Goal: Transaction & Acquisition: Purchase product/service

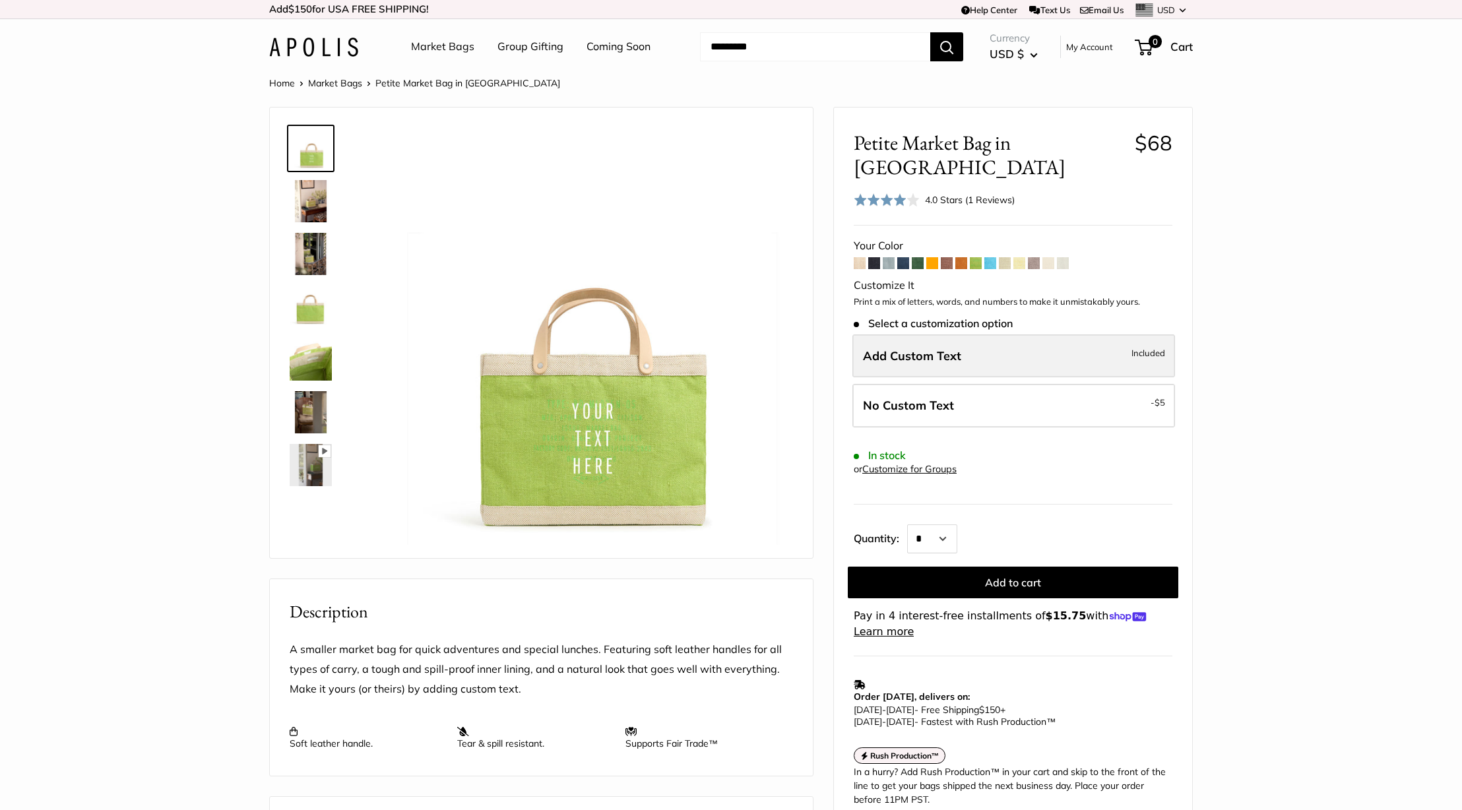
click at [964, 335] on label "Add Custom Text Included" at bounding box center [1014, 357] width 323 height 44
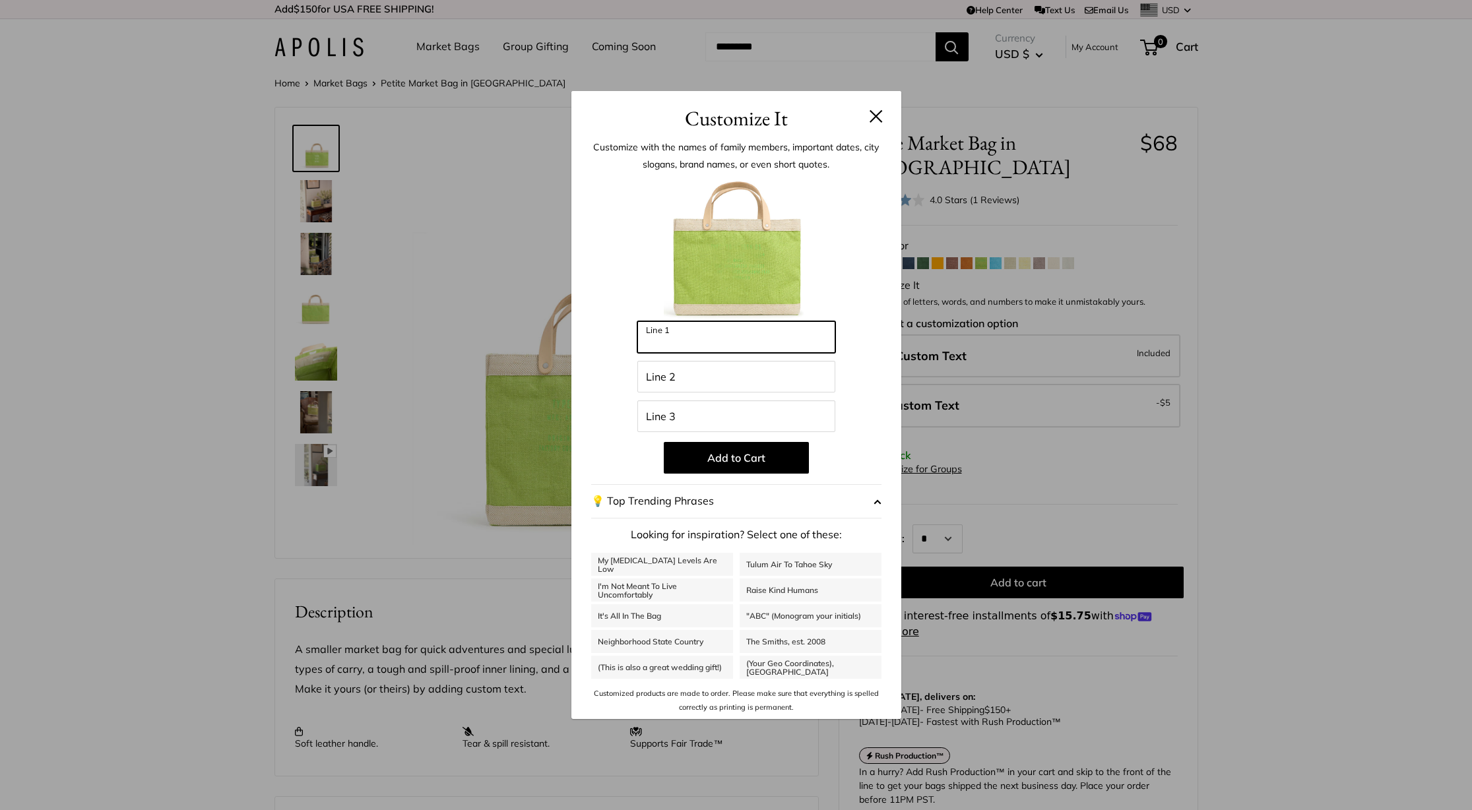
click at [740, 343] on input "Line 1" at bounding box center [737, 337] width 198 height 32
click at [750, 454] on button "Add to Cart" at bounding box center [736, 458] width 145 height 32
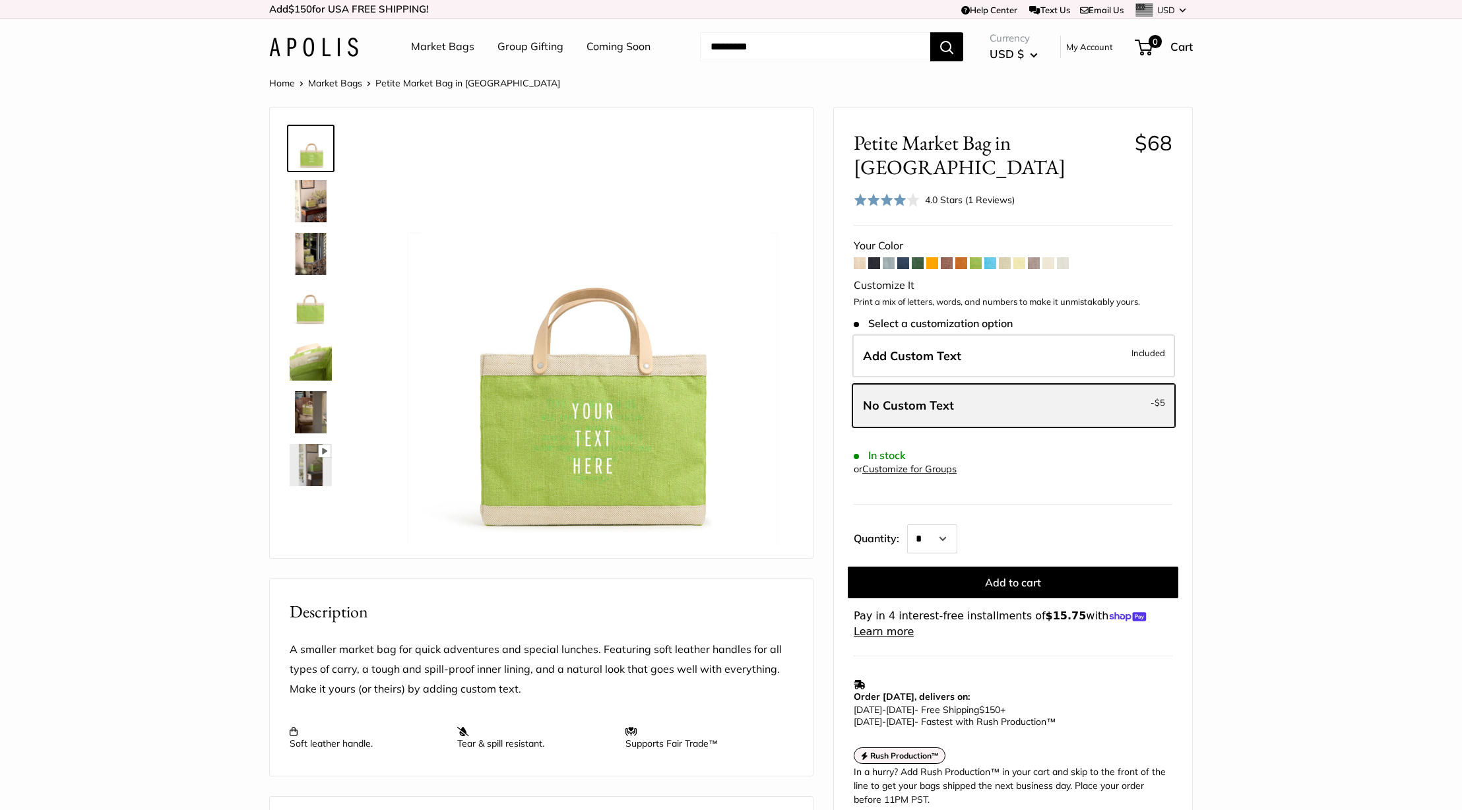
click at [989, 387] on label "No Custom Text - $5" at bounding box center [1014, 406] width 323 height 44
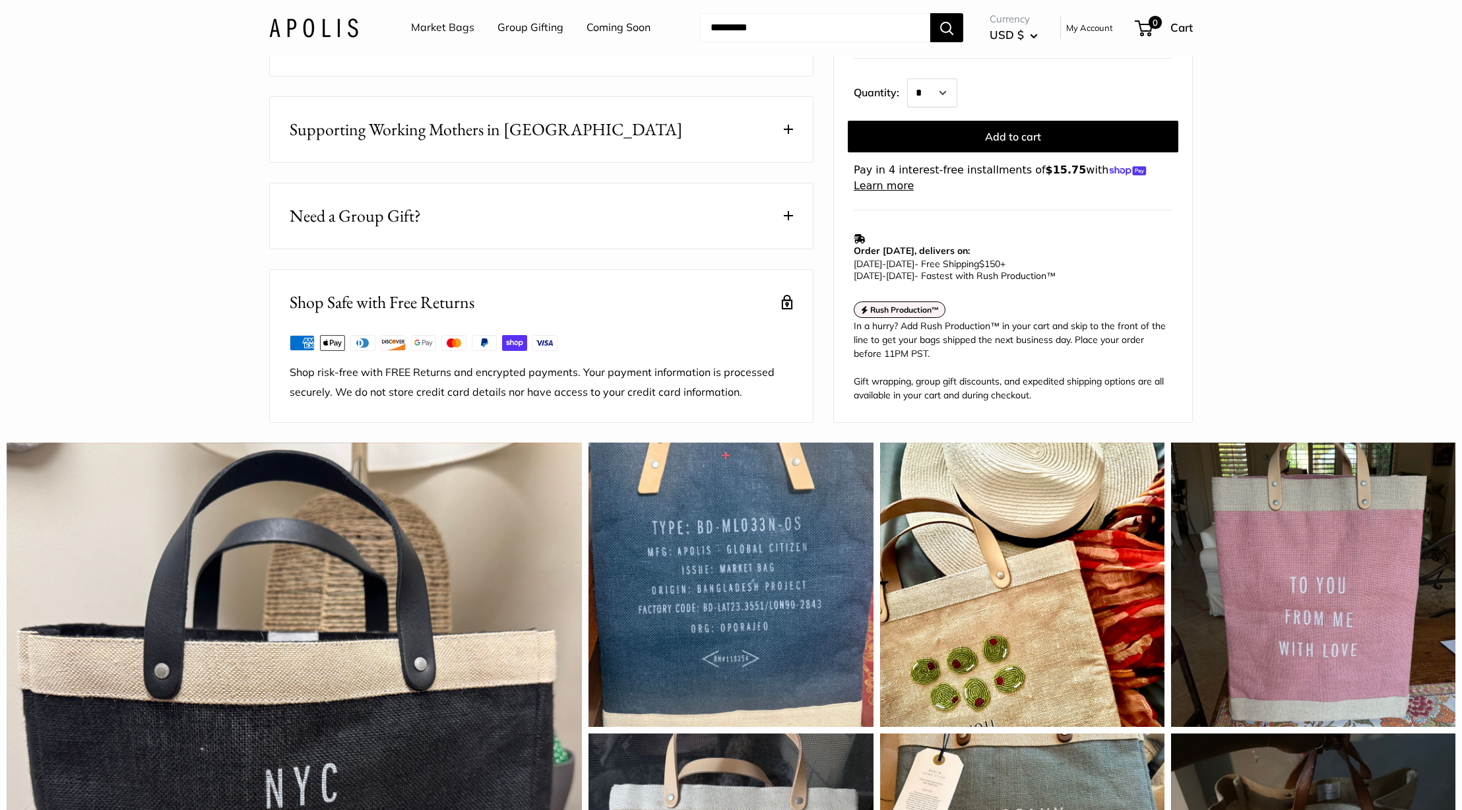
scroll to position [790, 0]
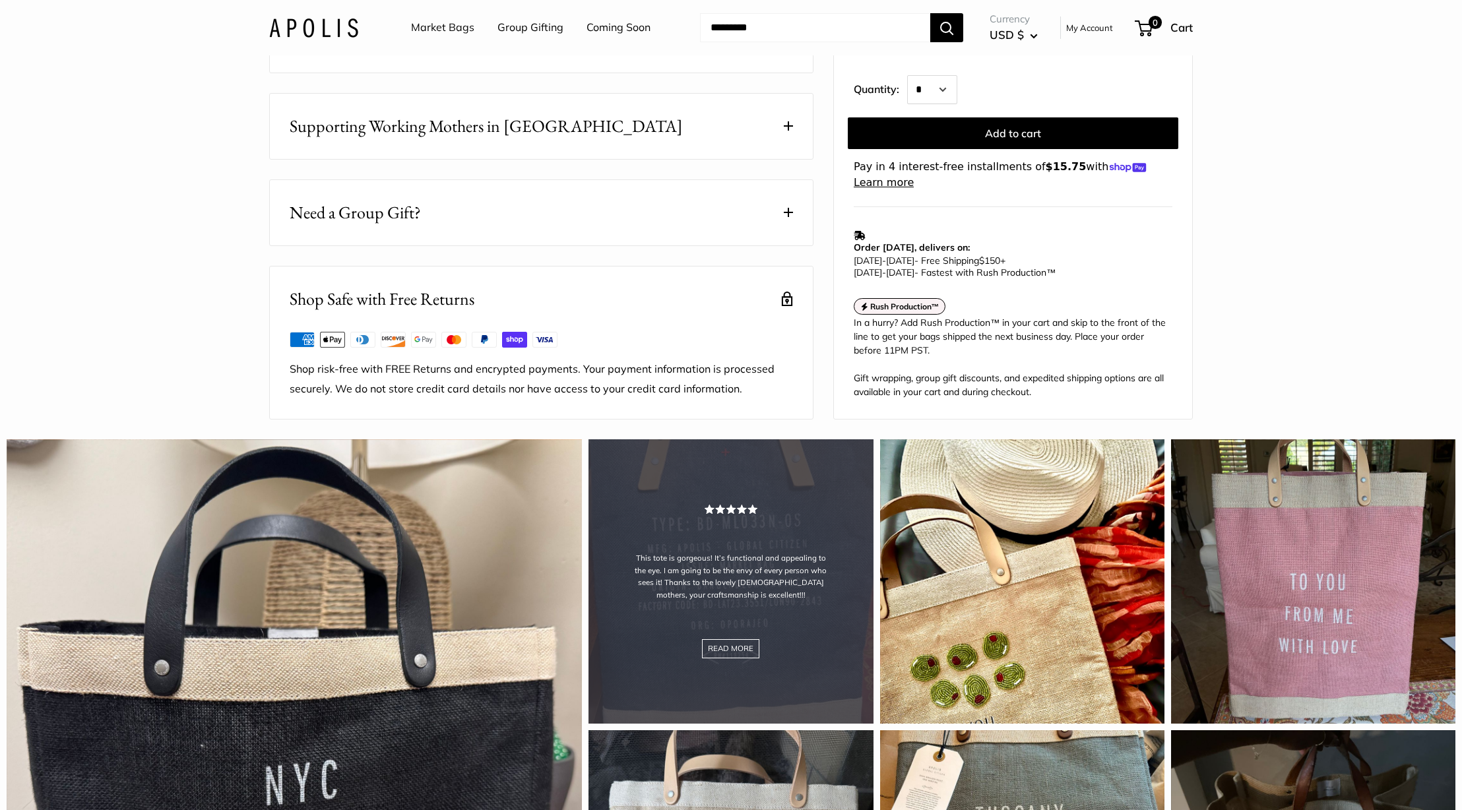
click at [801, 621] on div "This tote is gorgeous! It’s functional and appealing to the eye. I am going to …" at bounding box center [731, 582] width 284 height 284
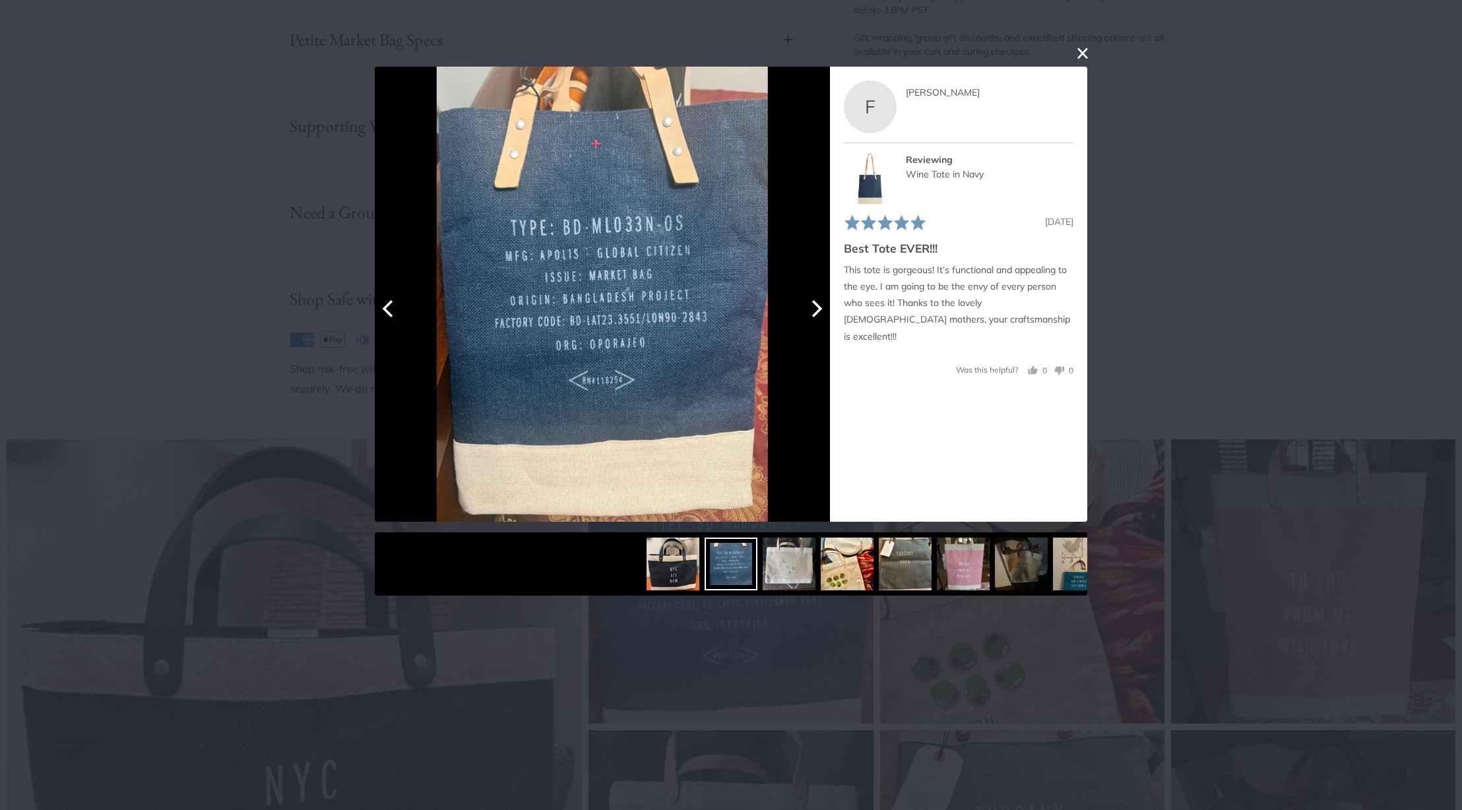
scroll to position [59, 0]
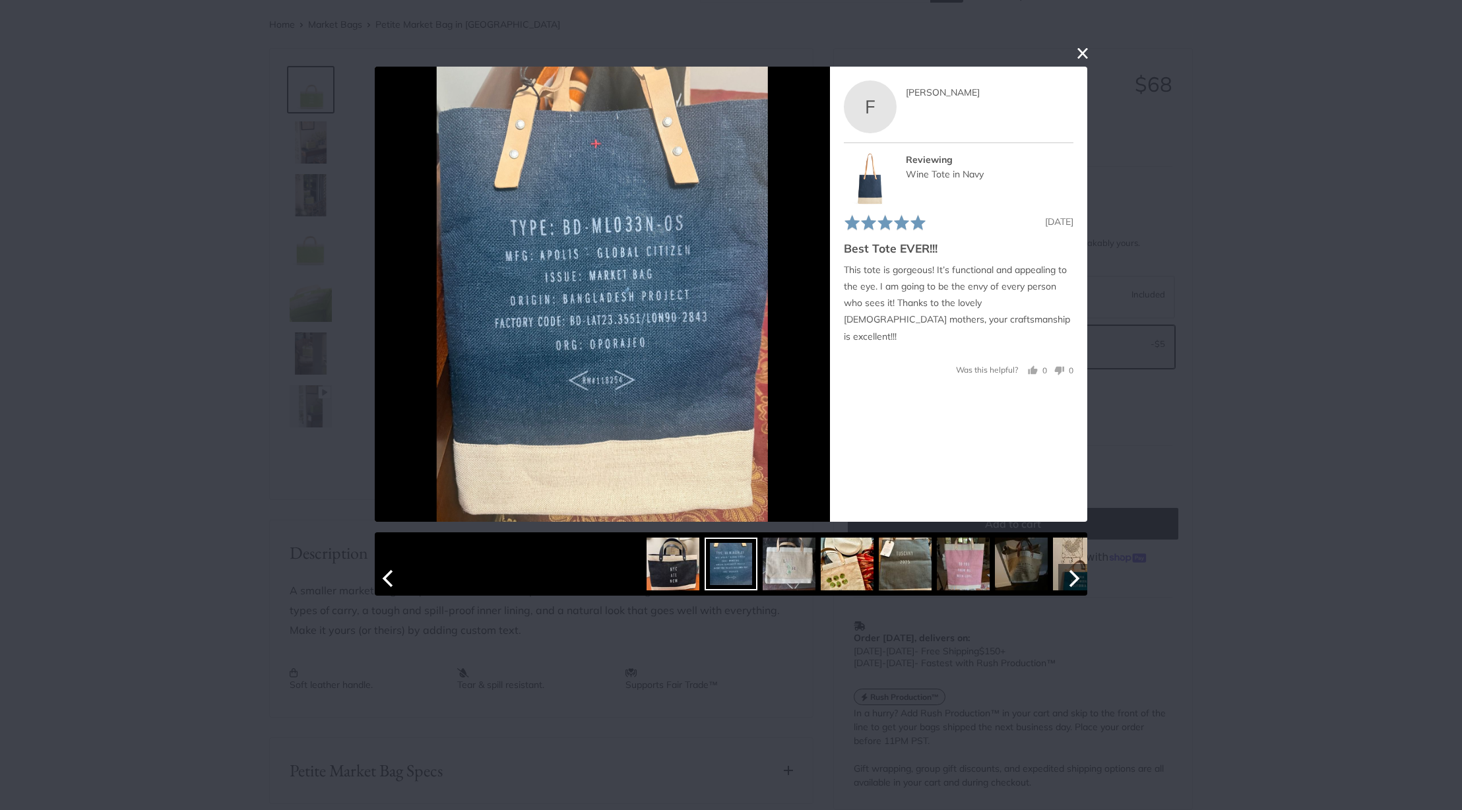
click at [929, 559] on img at bounding box center [905, 564] width 53 height 53
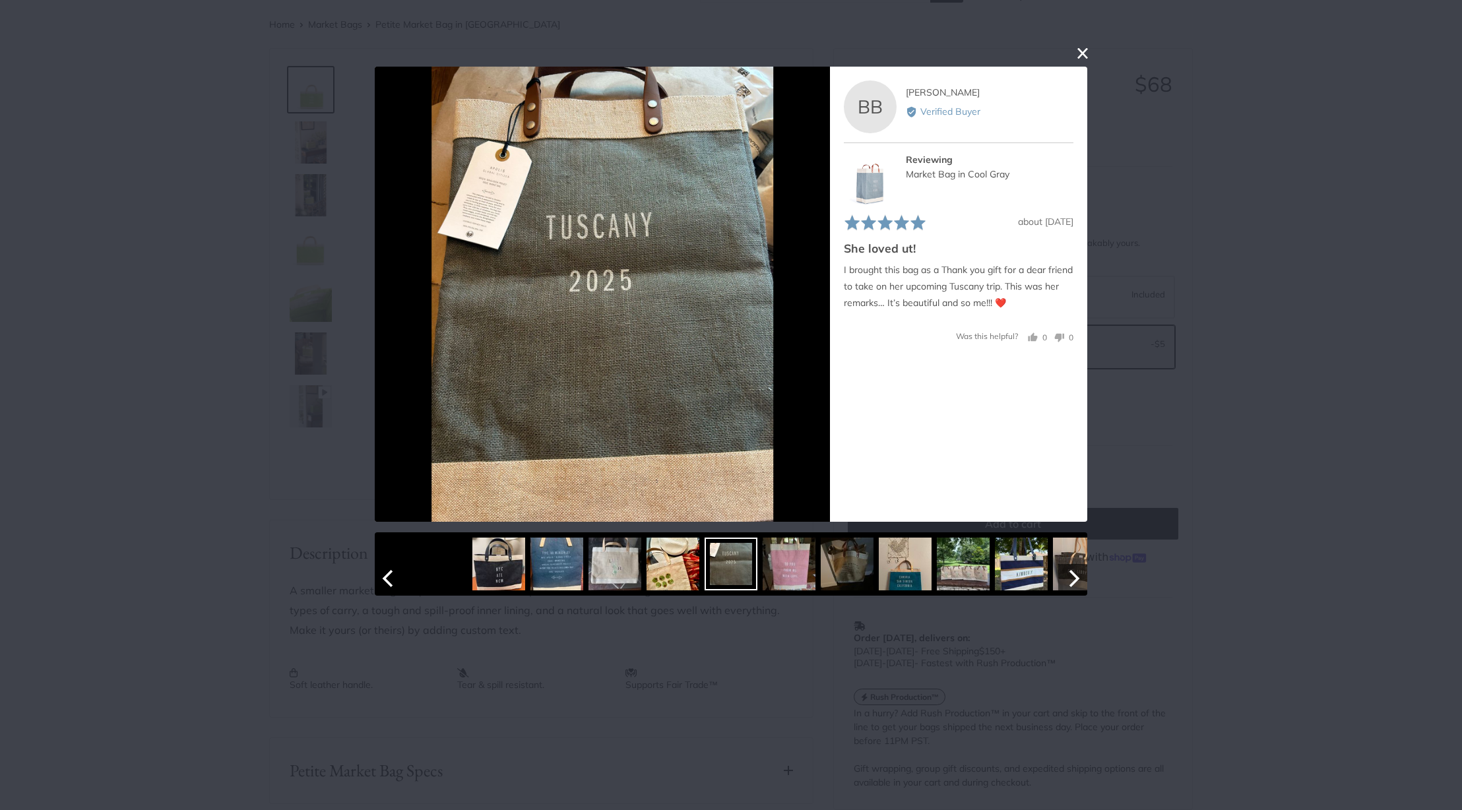
click at [952, 575] on img at bounding box center [963, 564] width 53 height 53
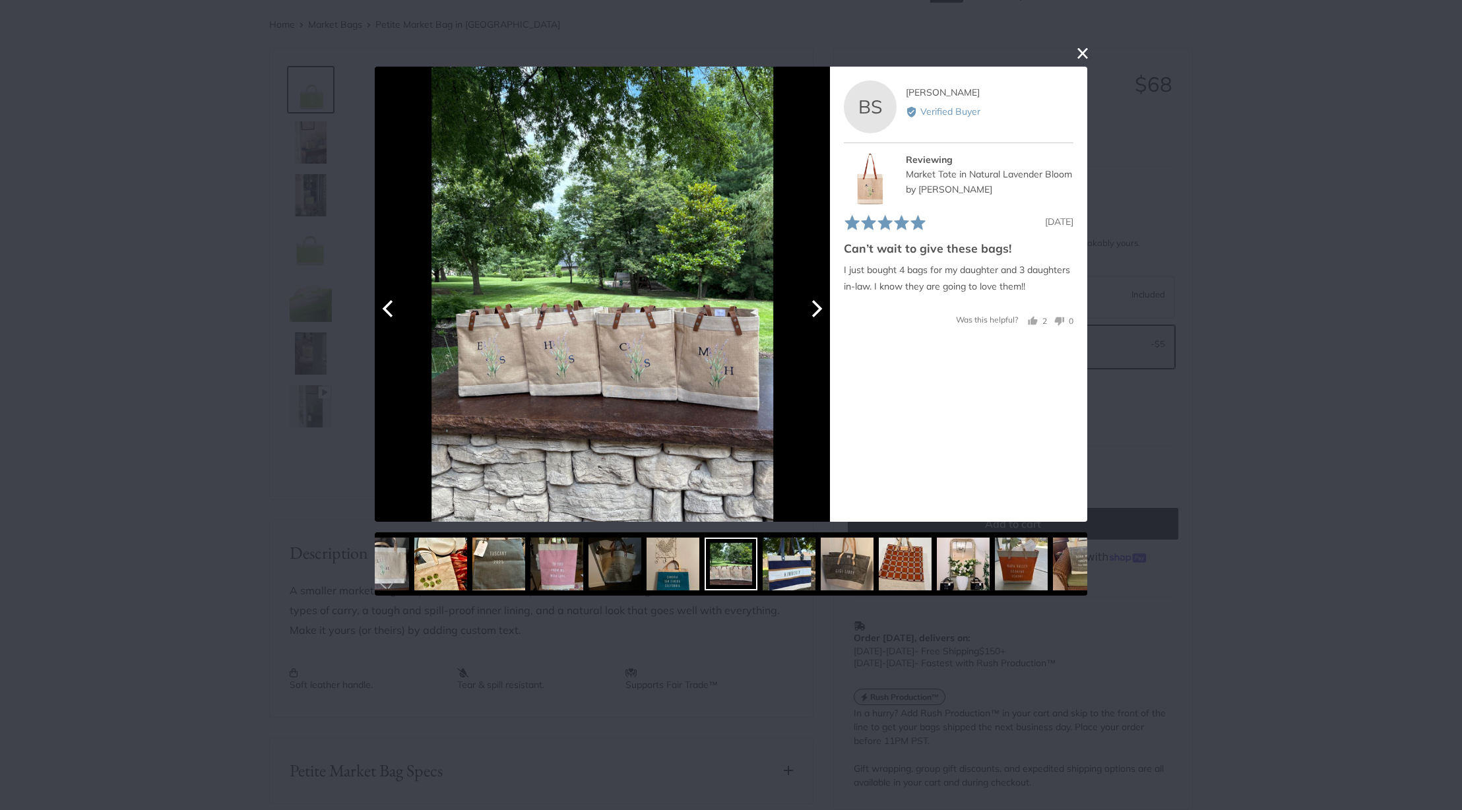
click at [719, 394] on img at bounding box center [603, 294] width 342 height 455
click at [725, 381] on img at bounding box center [603, 294] width 342 height 455
click at [622, 373] on img at bounding box center [603, 294] width 342 height 455
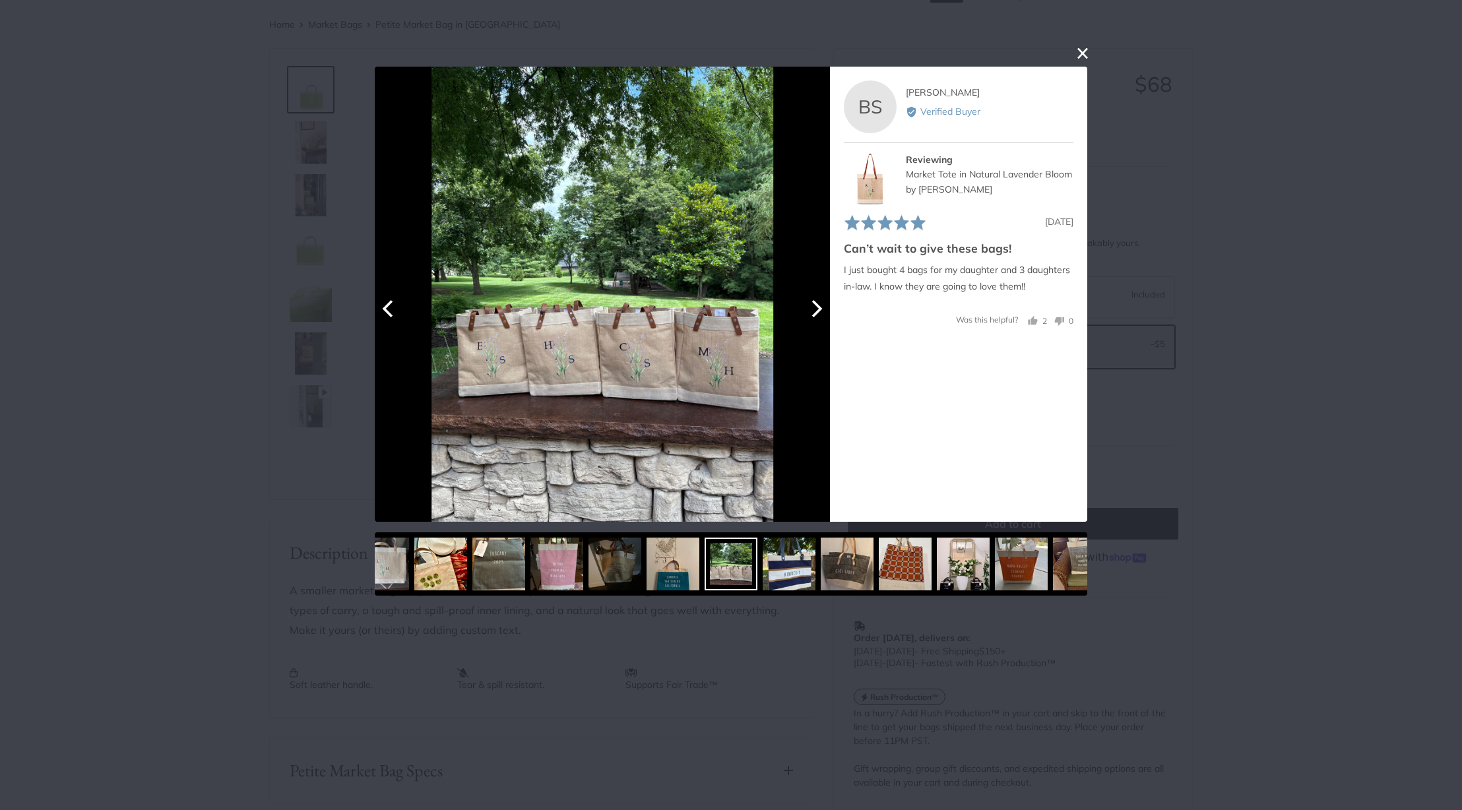
click at [811, 317] on icon "Next" at bounding box center [815, 308] width 17 height 17
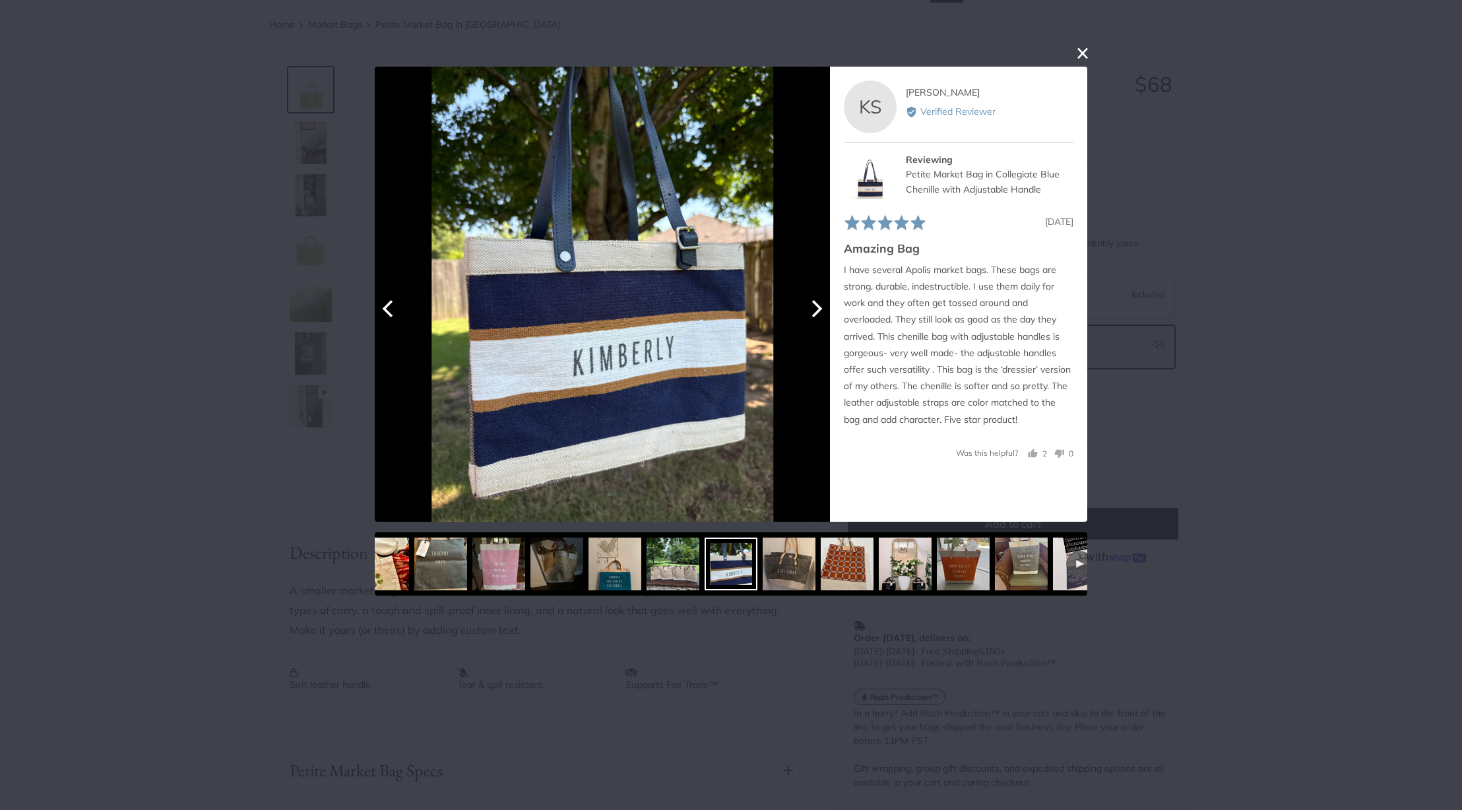
click at [811, 316] on icon "Next" at bounding box center [815, 308] width 17 height 17
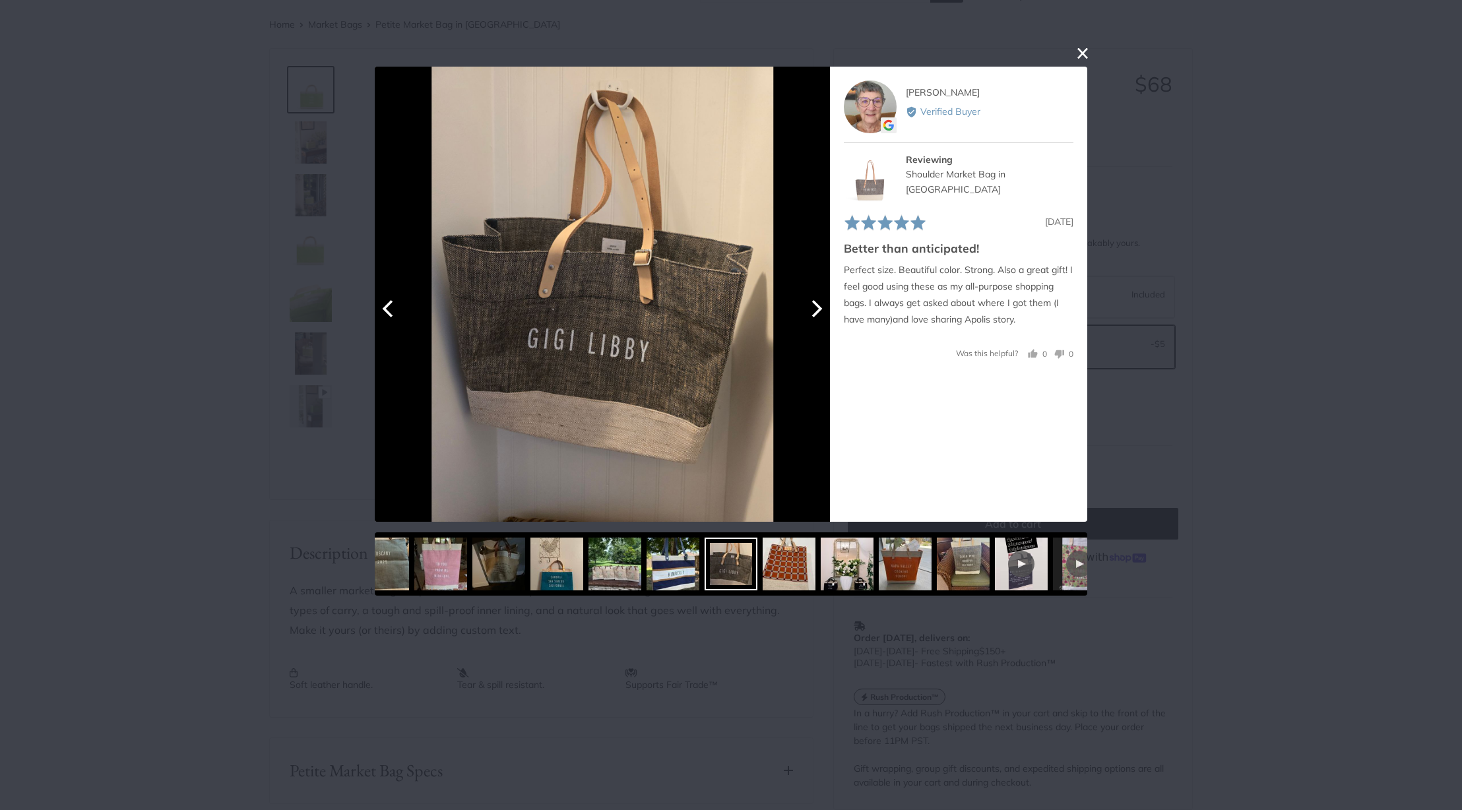
click at [811, 316] on icon "Next" at bounding box center [815, 308] width 17 height 17
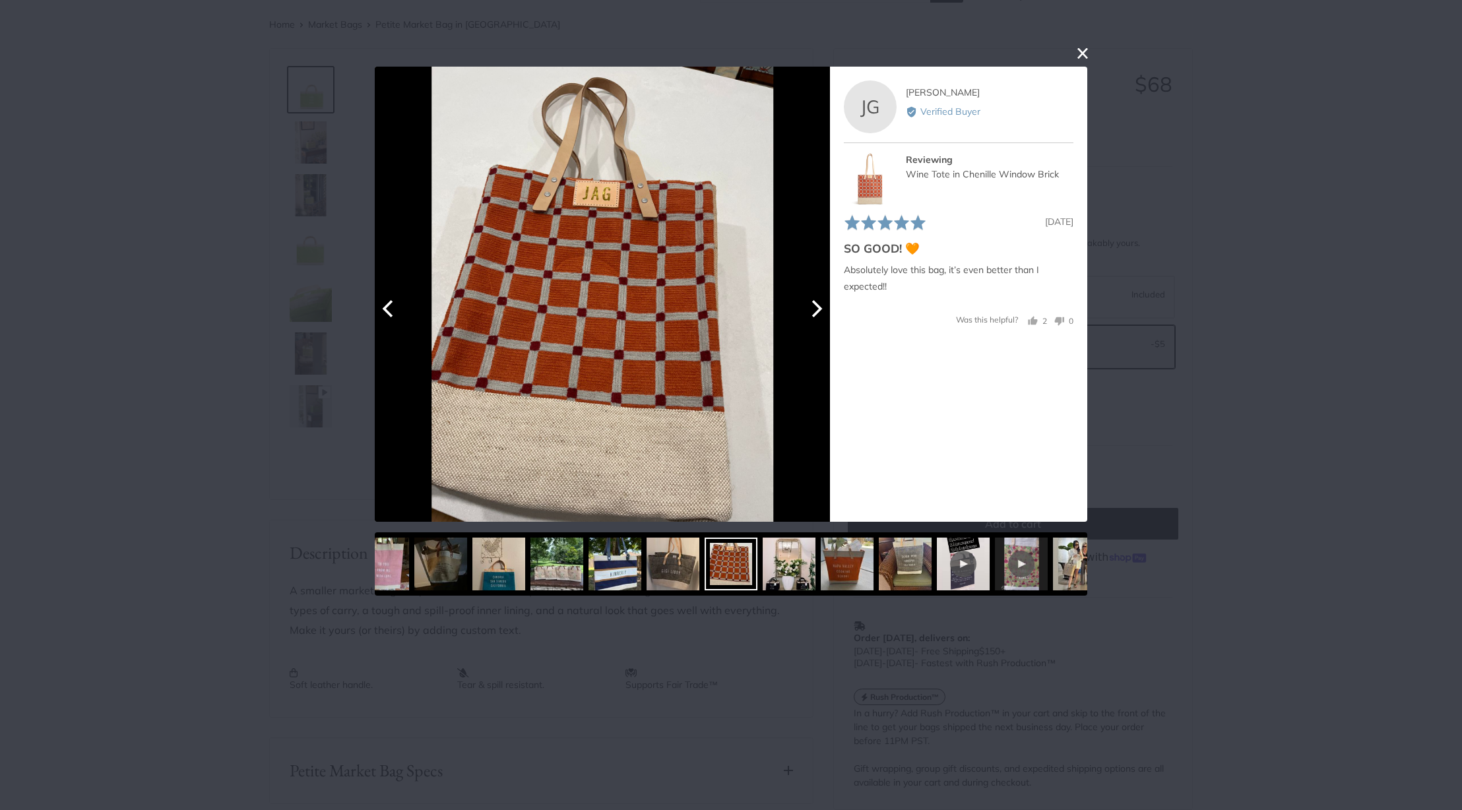
click at [811, 316] on icon "Next" at bounding box center [815, 308] width 17 height 17
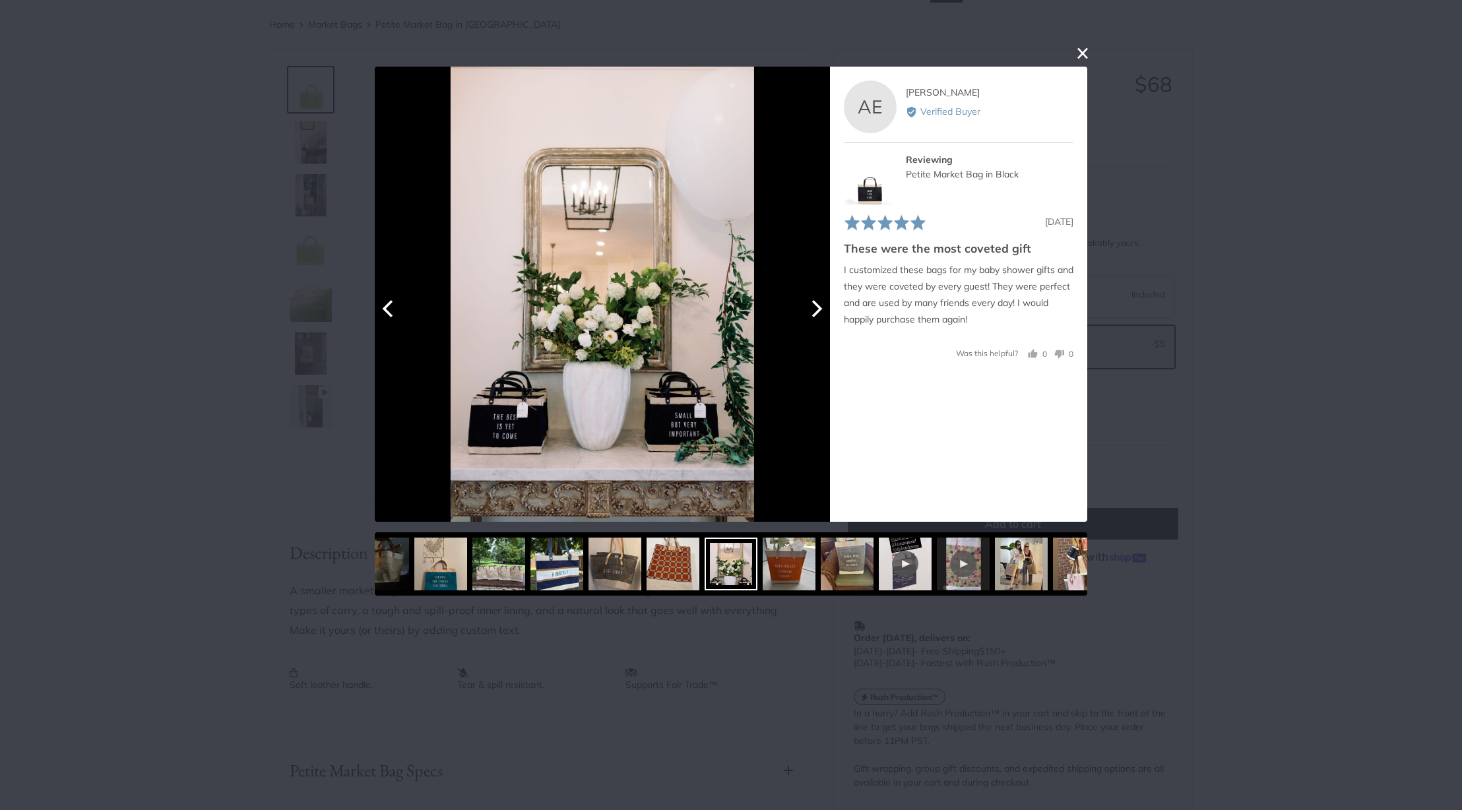
click at [811, 315] on icon "Next" at bounding box center [815, 308] width 17 height 17
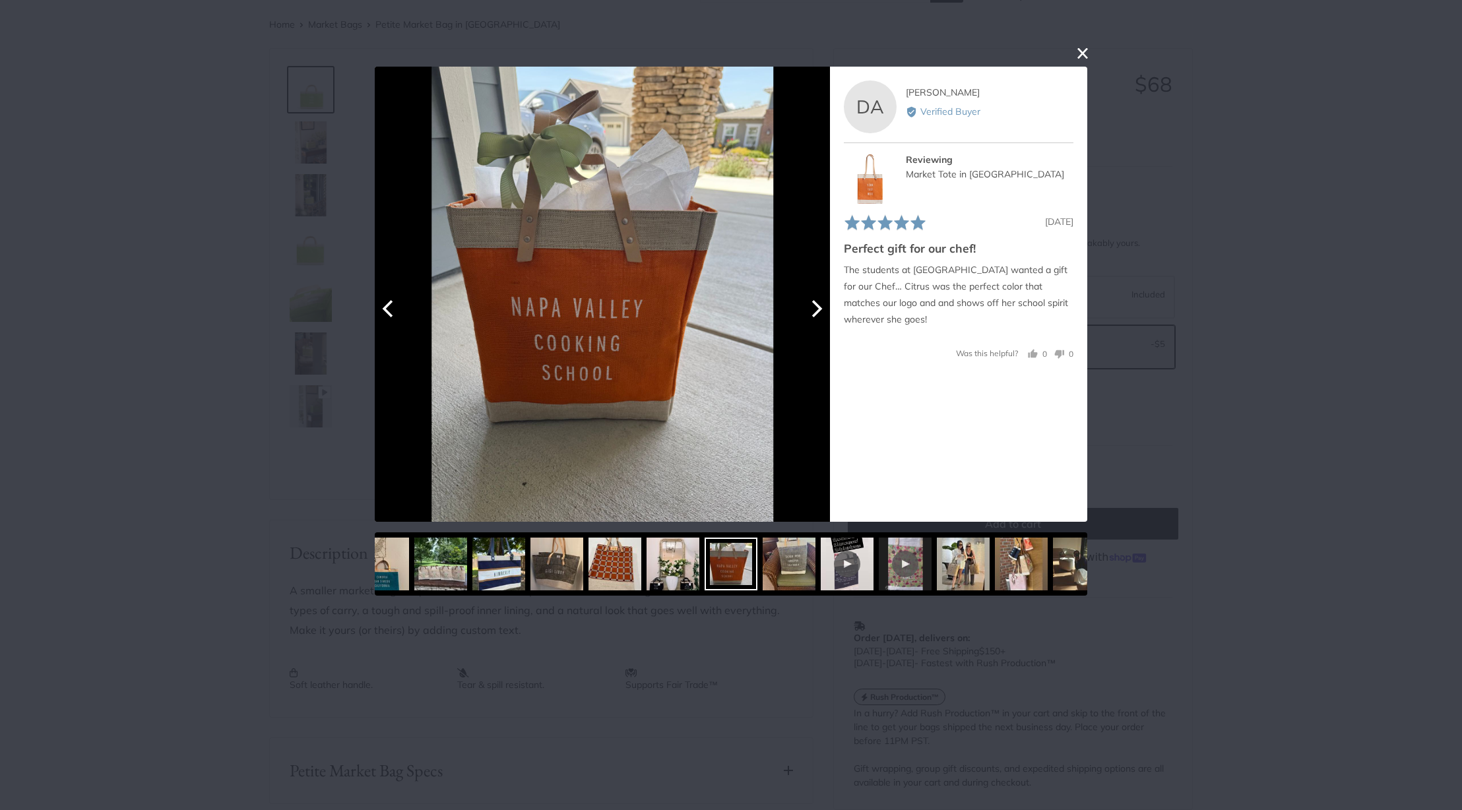
click at [811, 315] on icon "Next" at bounding box center [815, 308] width 17 height 17
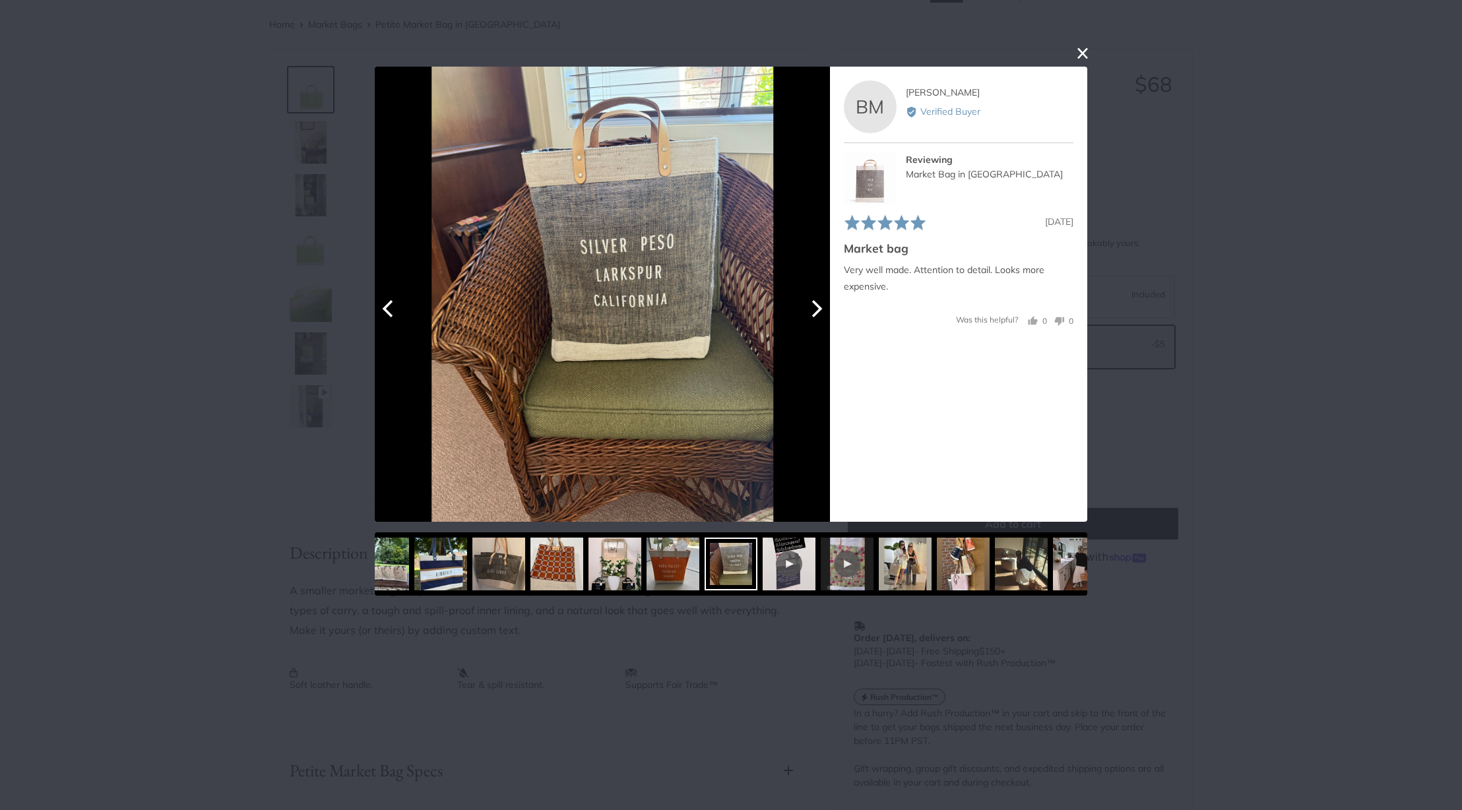
click at [812, 315] on icon "Next" at bounding box center [815, 308] width 17 height 17
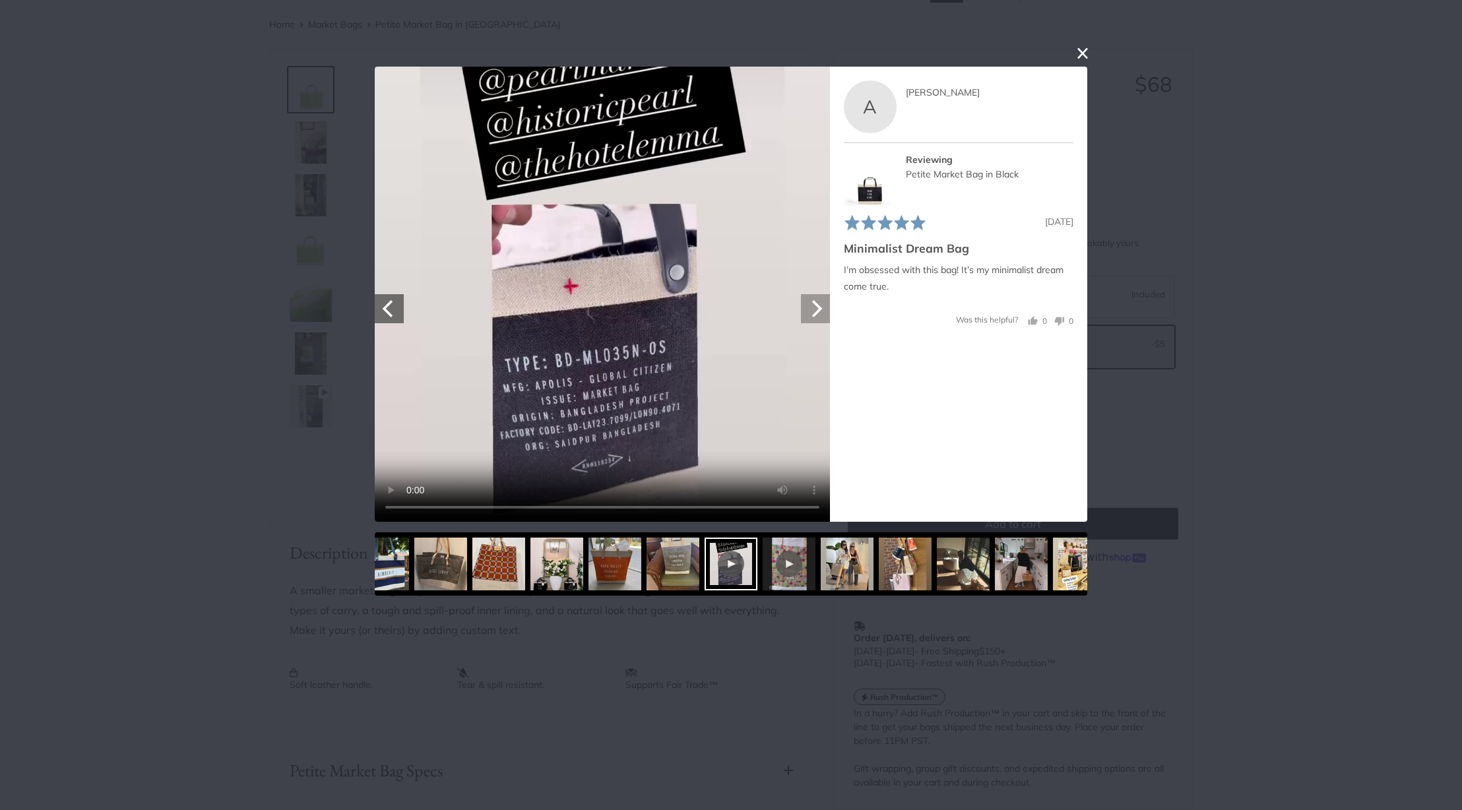
click at [812, 315] on icon "Next" at bounding box center [815, 308] width 17 height 17
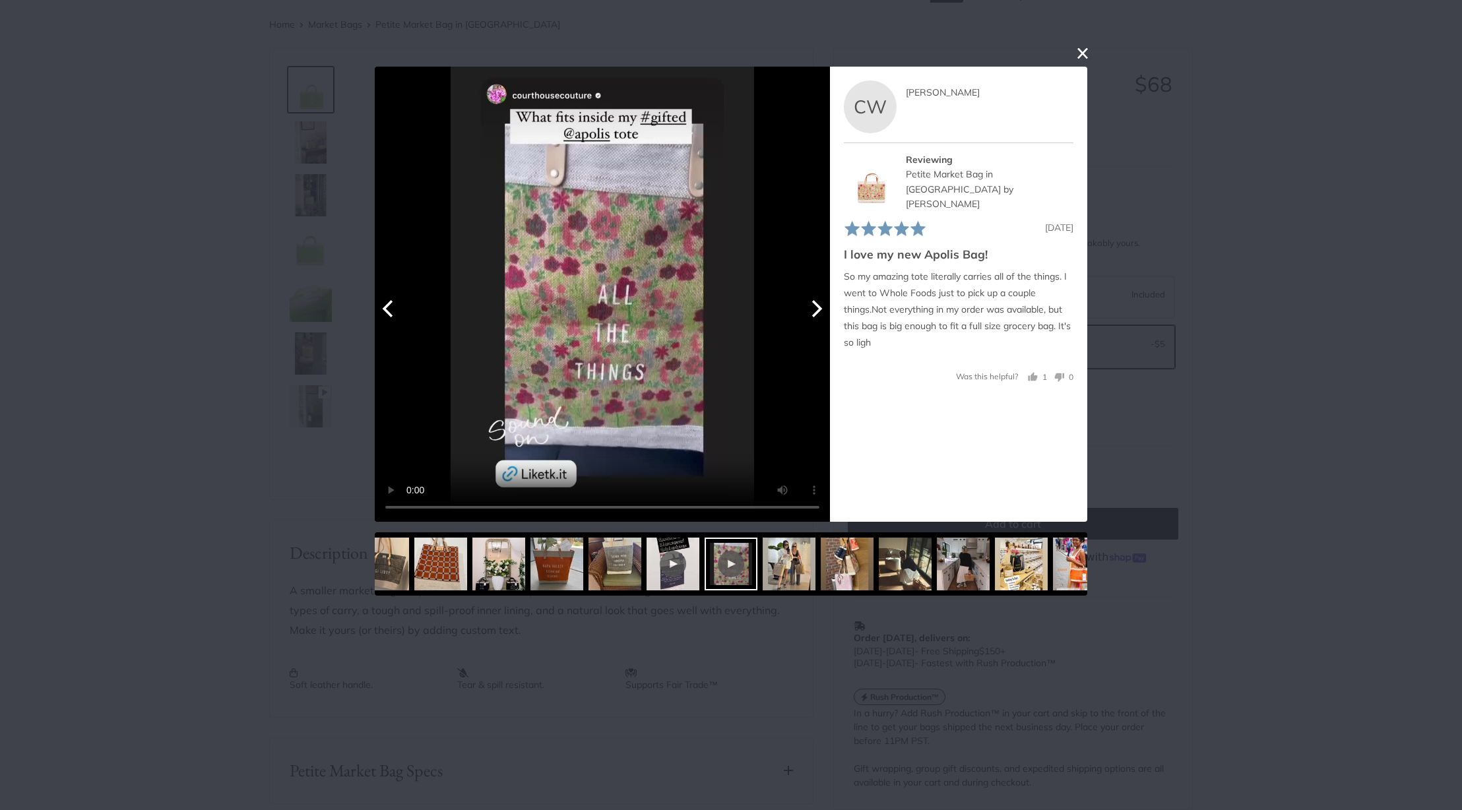
click at [812, 315] on icon "Next" at bounding box center [815, 308] width 17 height 17
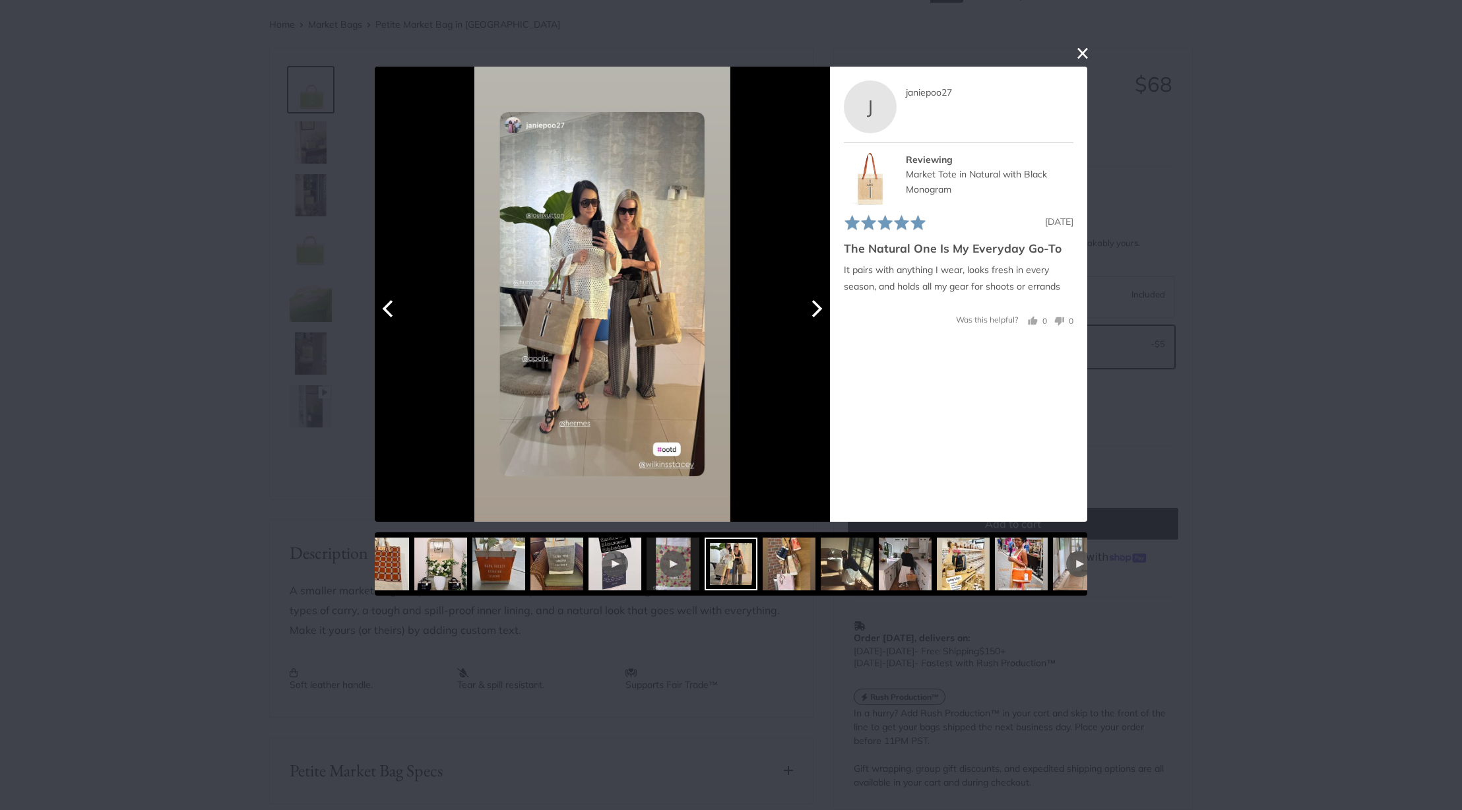
click at [812, 315] on icon "Next" at bounding box center [815, 308] width 17 height 17
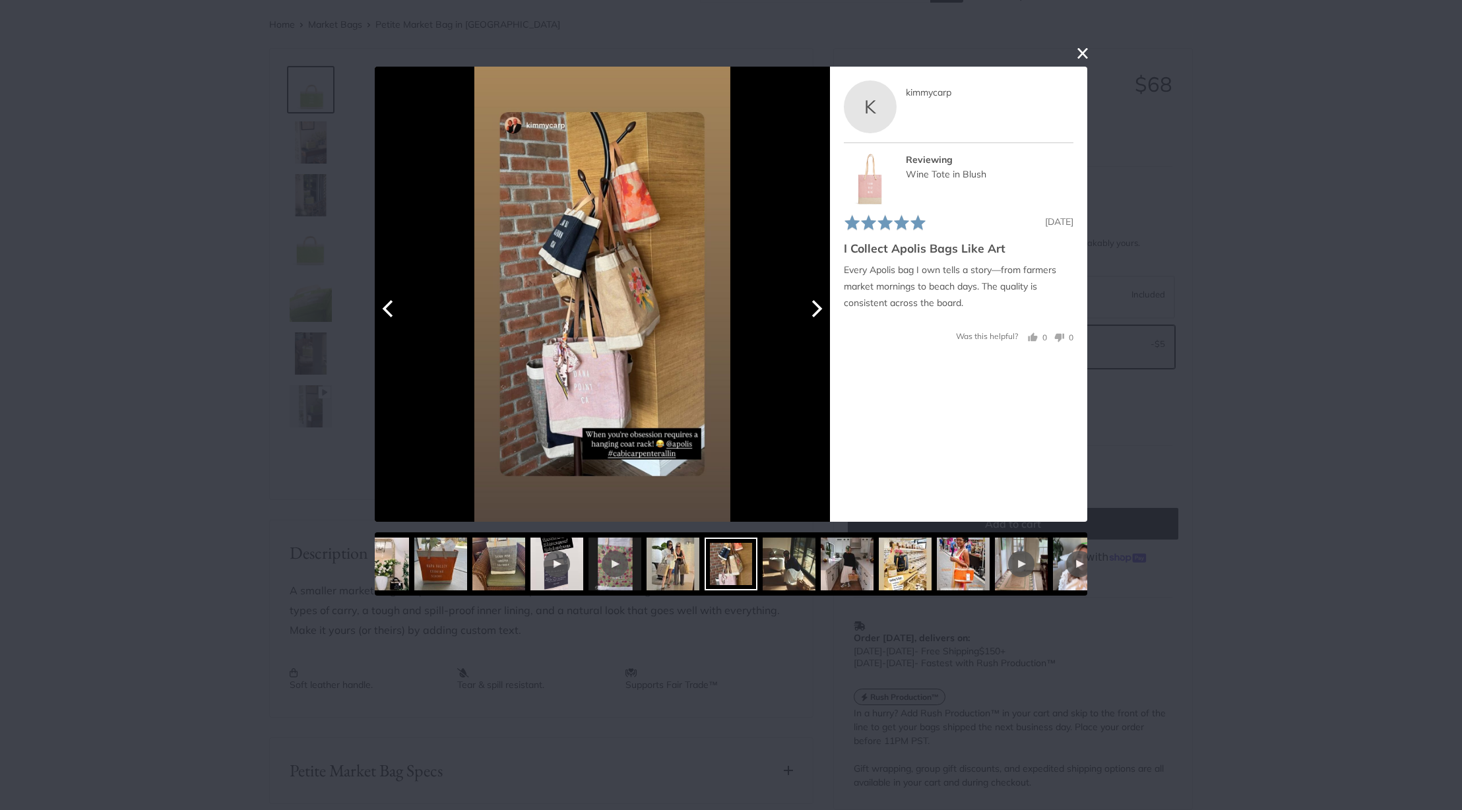
click at [812, 315] on icon "Next" at bounding box center [815, 308] width 17 height 17
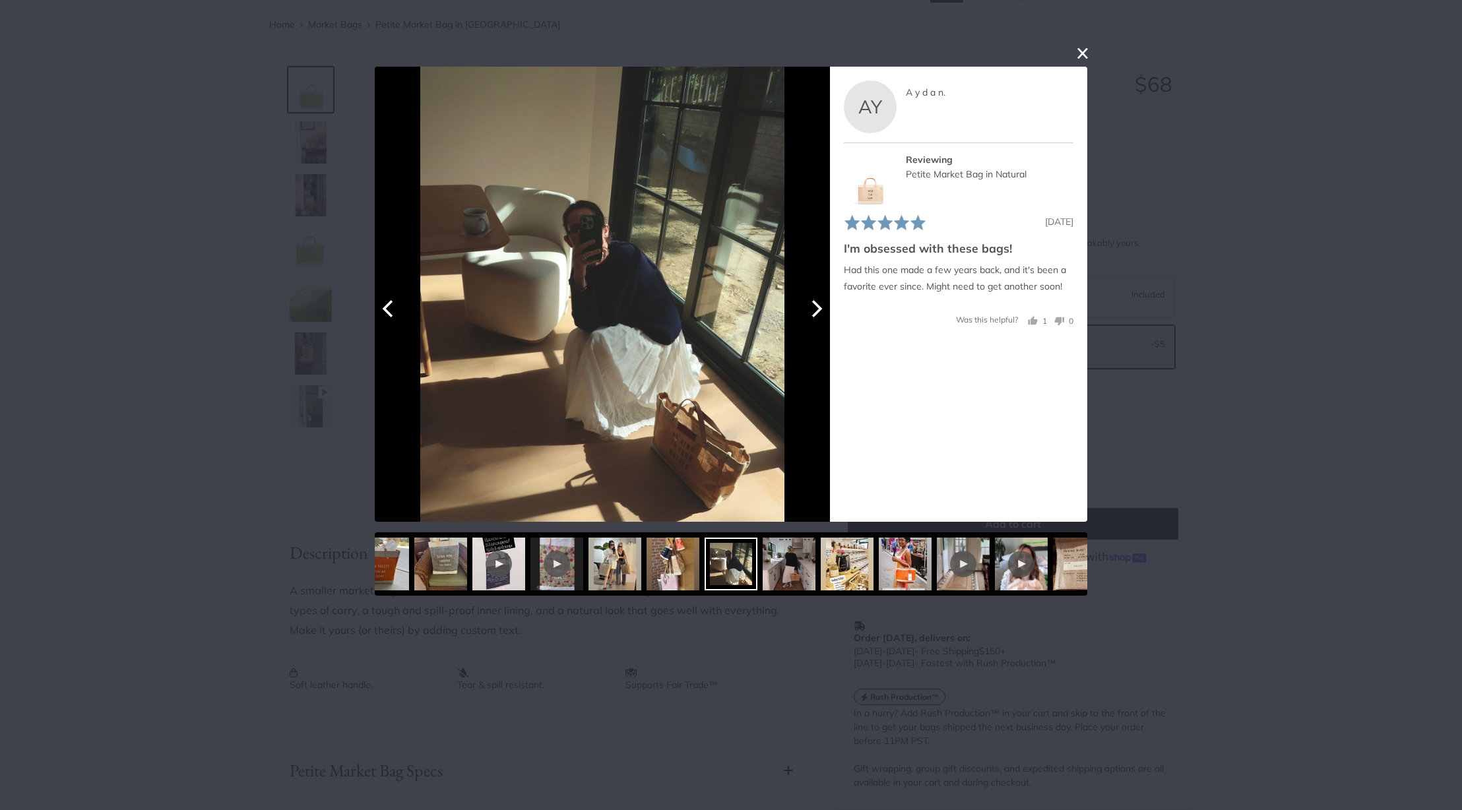
click at [812, 315] on icon "Next" at bounding box center [815, 308] width 17 height 17
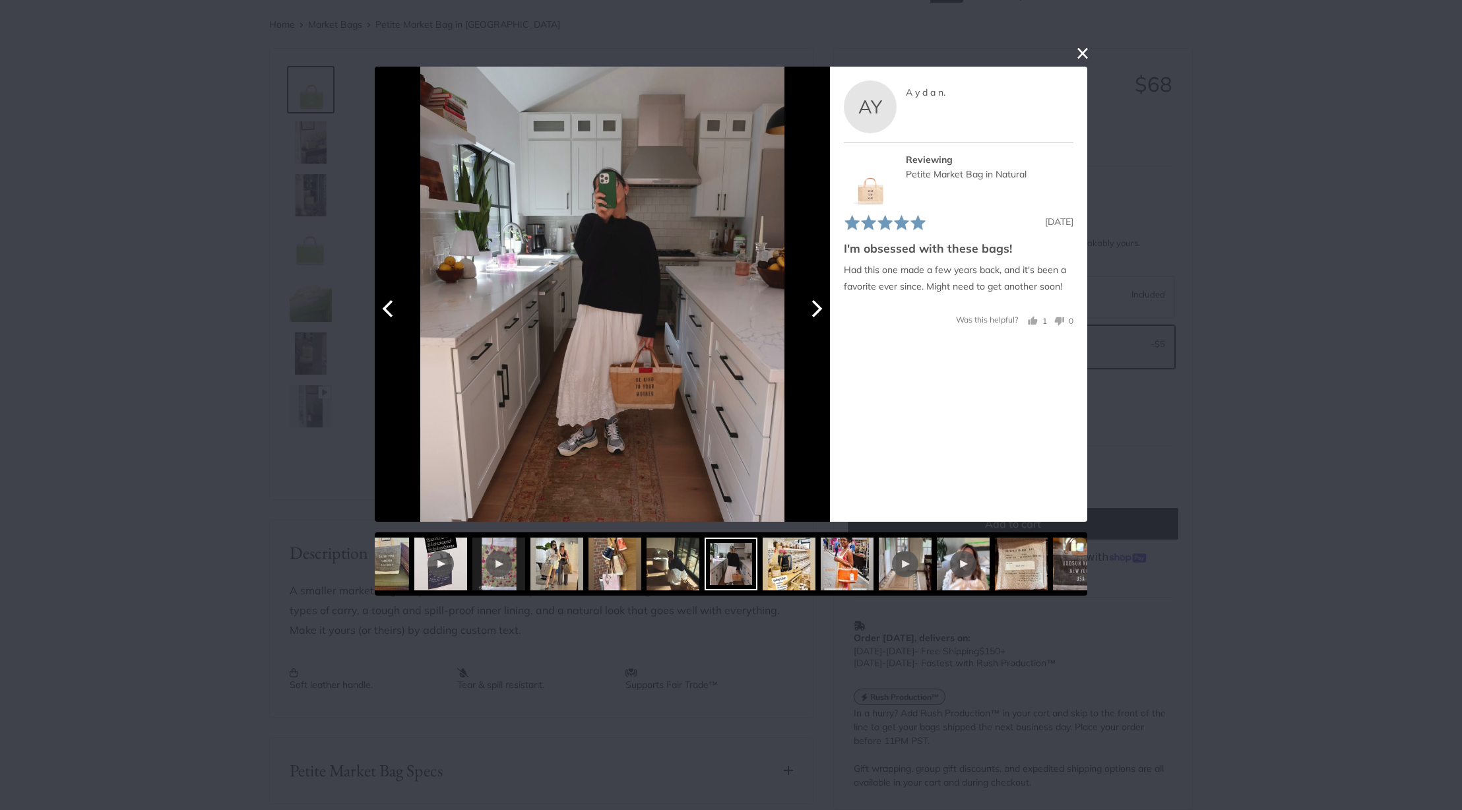
click at [812, 315] on icon "Next" at bounding box center [815, 308] width 17 height 17
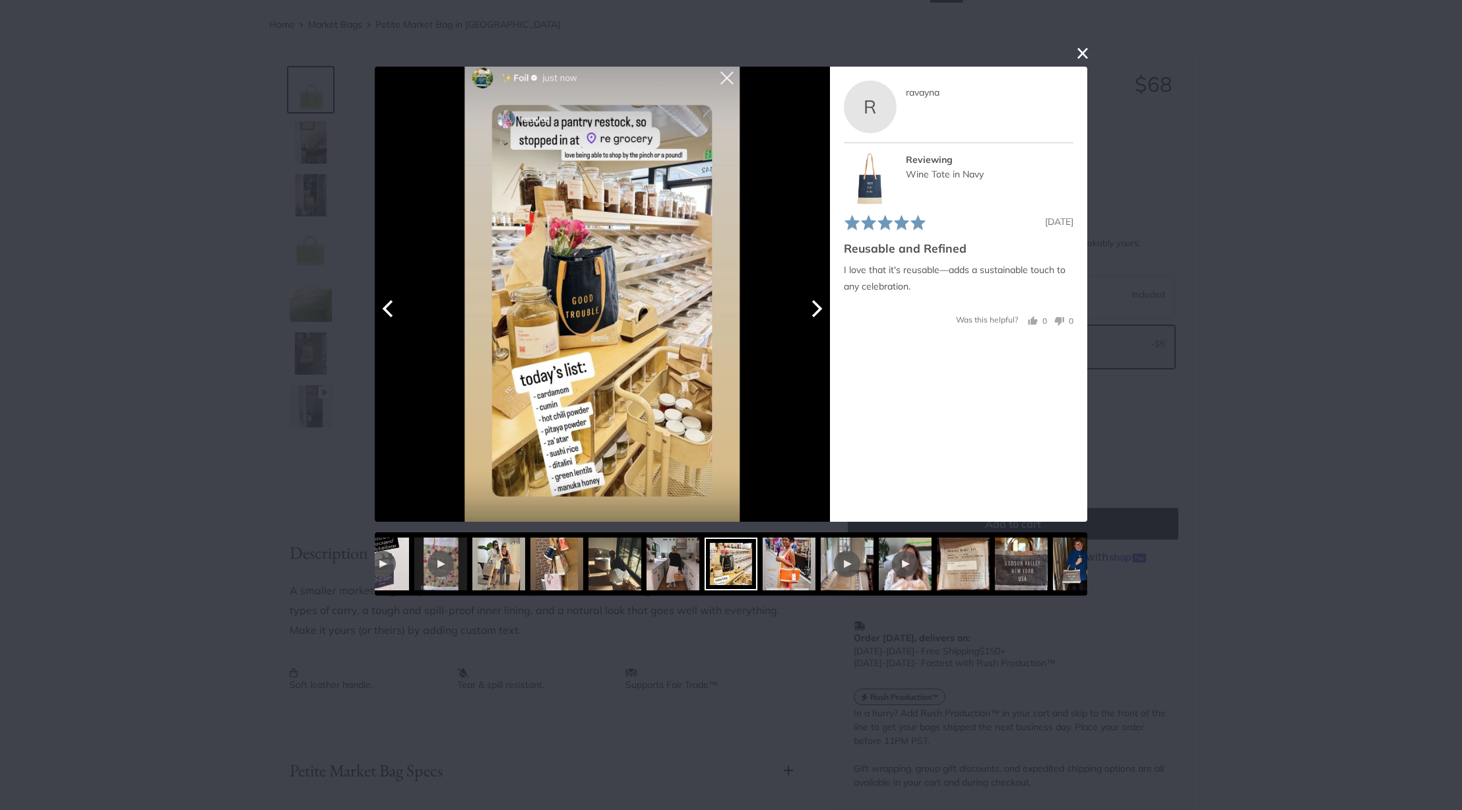
click at [812, 315] on icon "Next" at bounding box center [815, 308] width 17 height 17
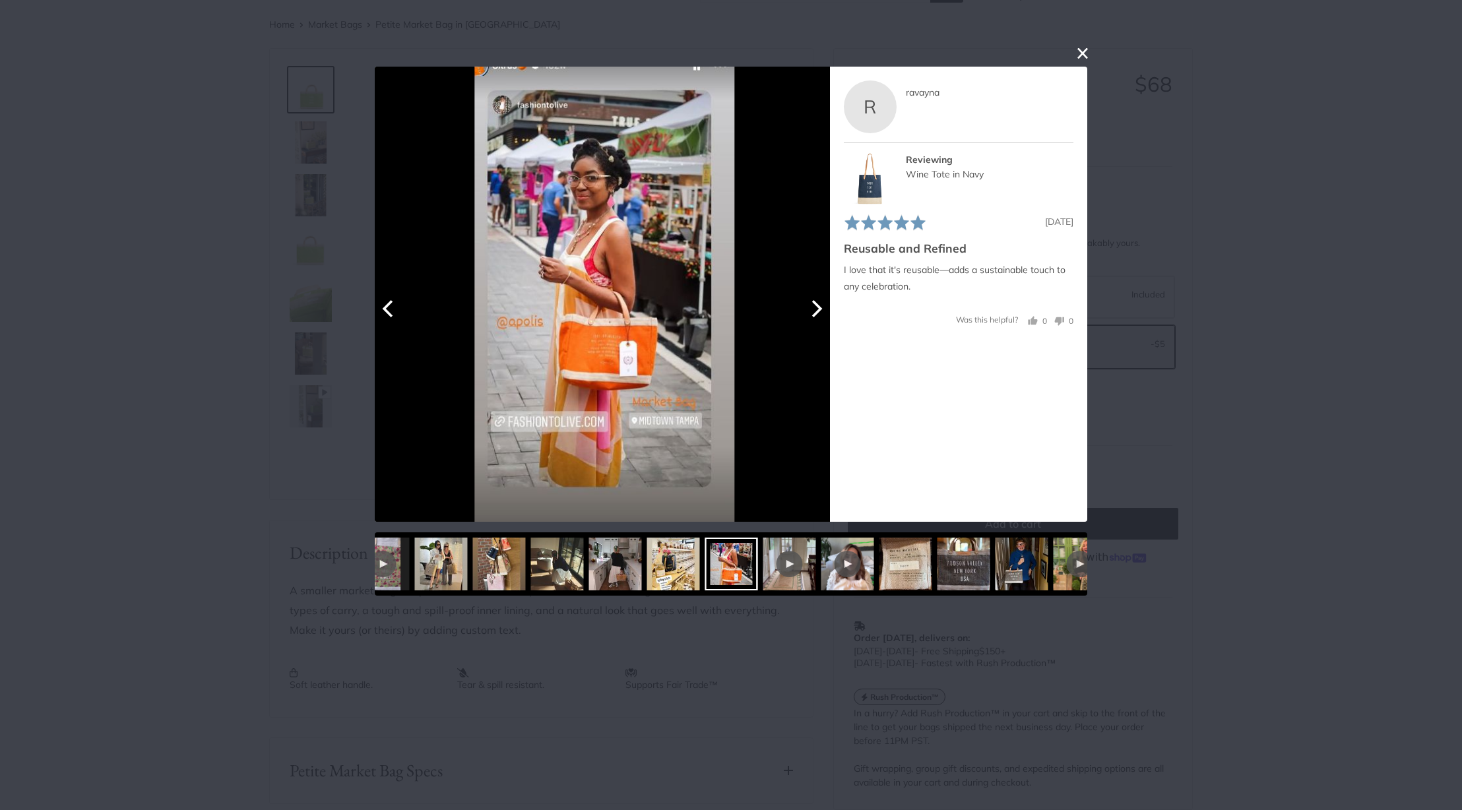
click at [812, 315] on icon "Next" at bounding box center [815, 308] width 17 height 17
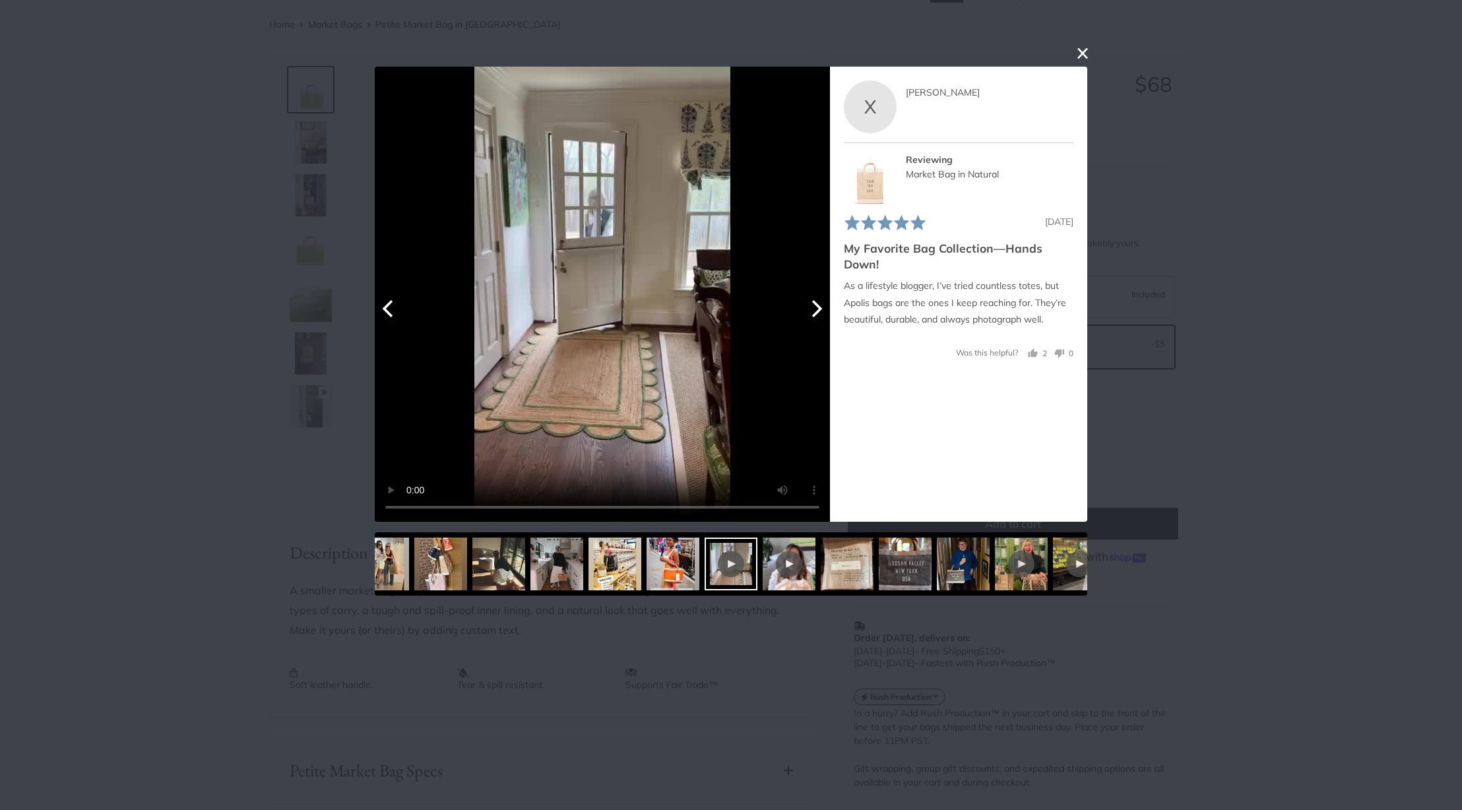
click at [812, 315] on icon "Next" at bounding box center [815, 308] width 17 height 17
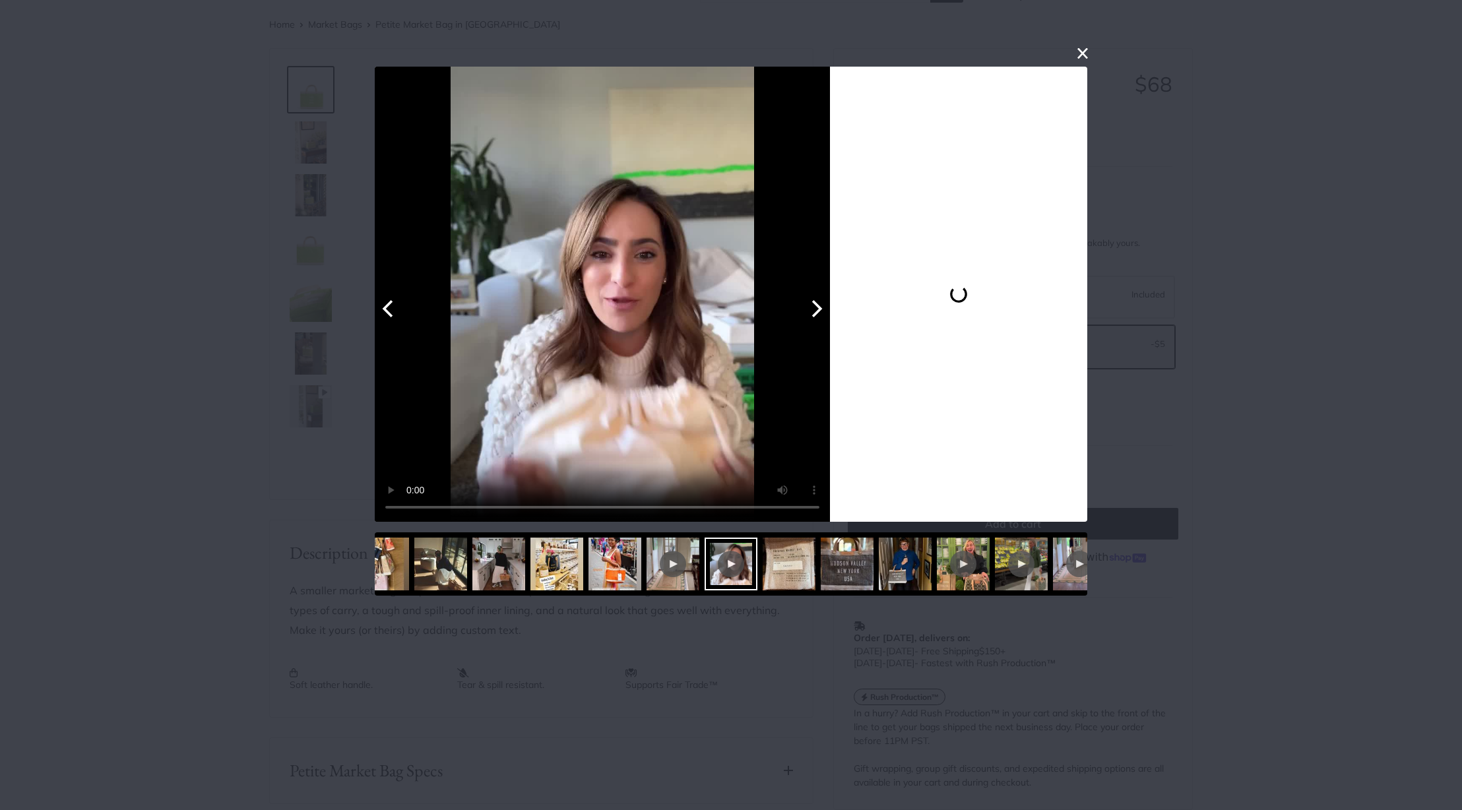
click at [812, 315] on icon "Next" at bounding box center [815, 308] width 17 height 17
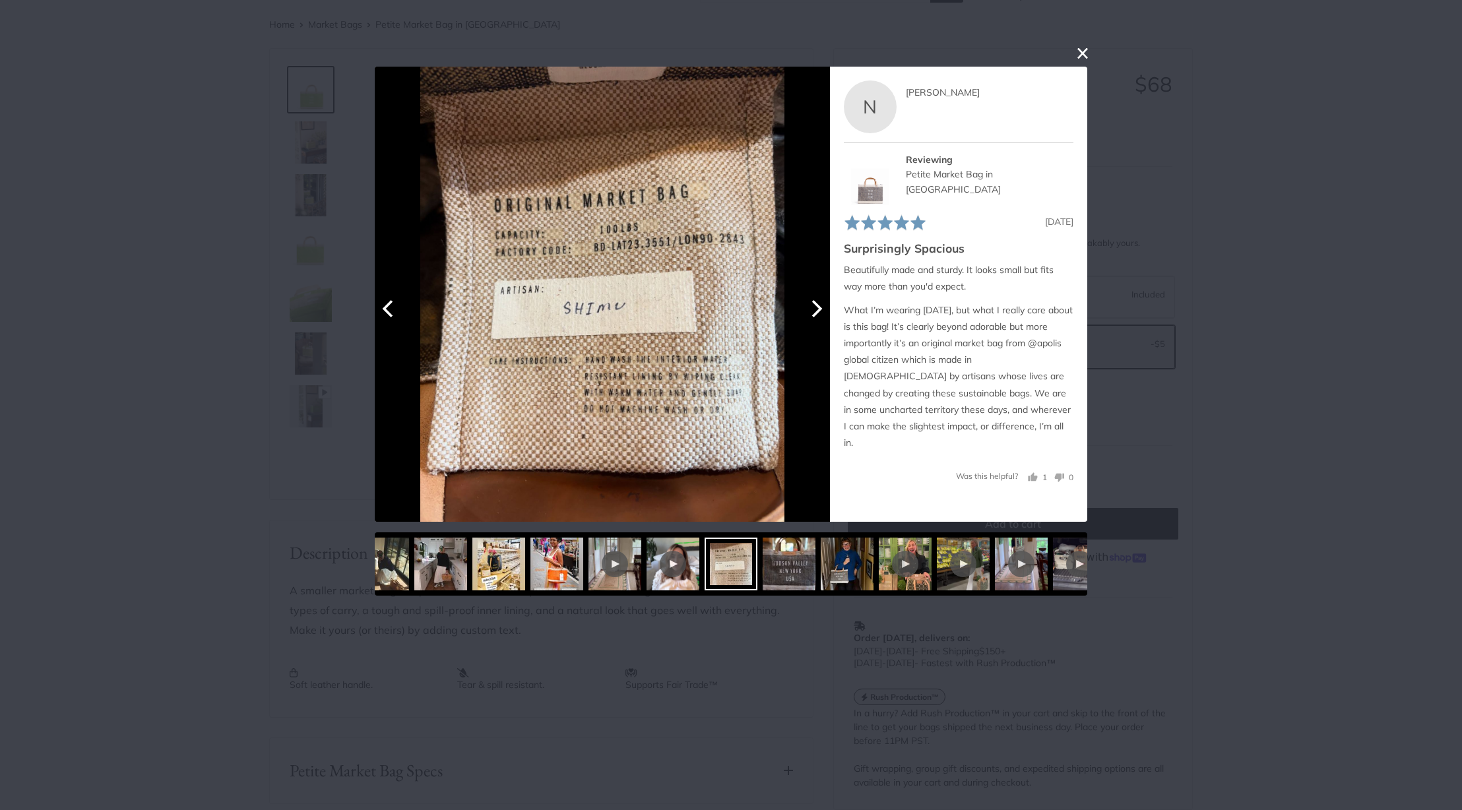
click at [812, 315] on icon "Next" at bounding box center [815, 308] width 17 height 17
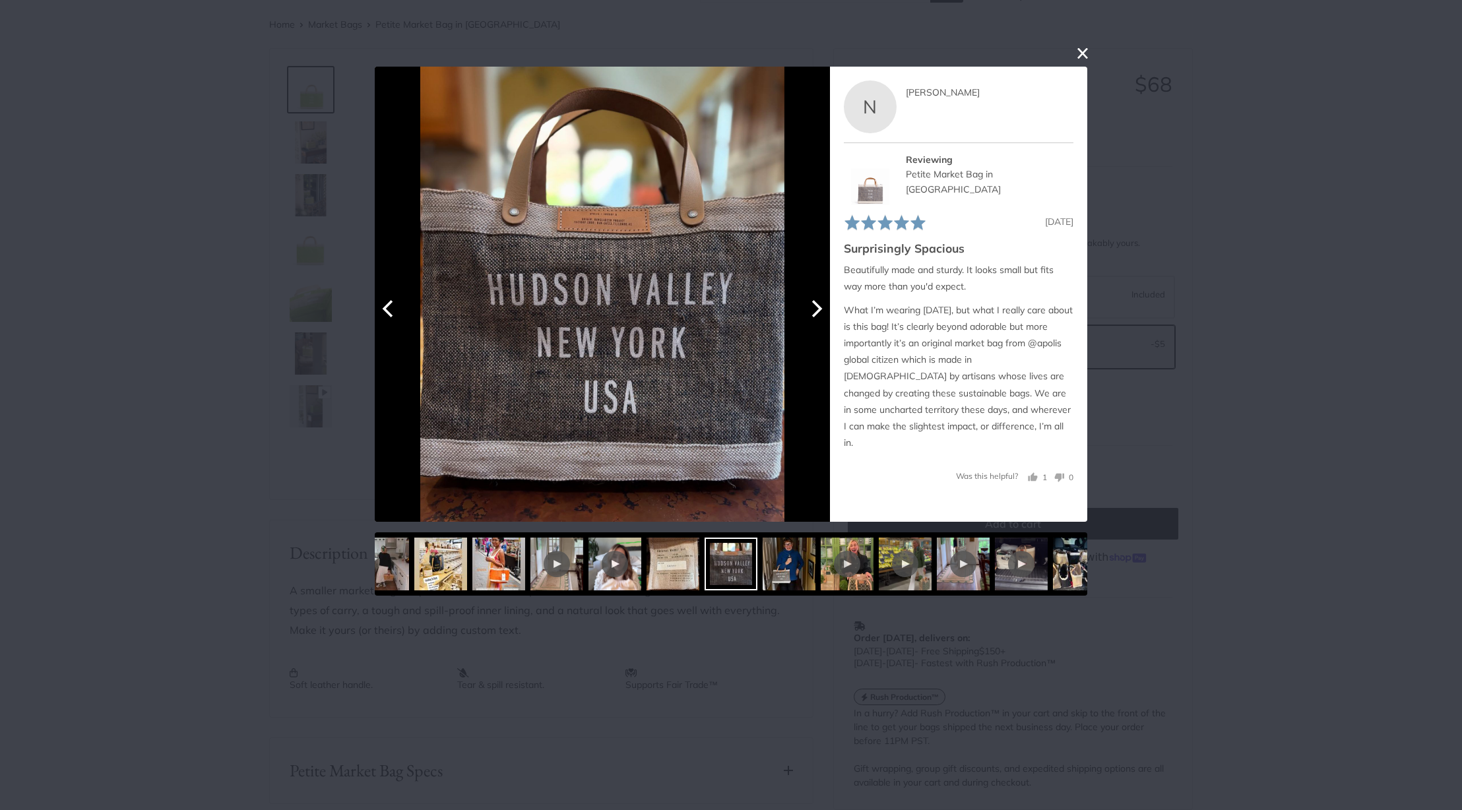
scroll to position [0, 0]
click at [655, 346] on img at bounding box center [602, 294] width 364 height 455
click at [818, 315] on icon "Next" at bounding box center [815, 308] width 17 height 17
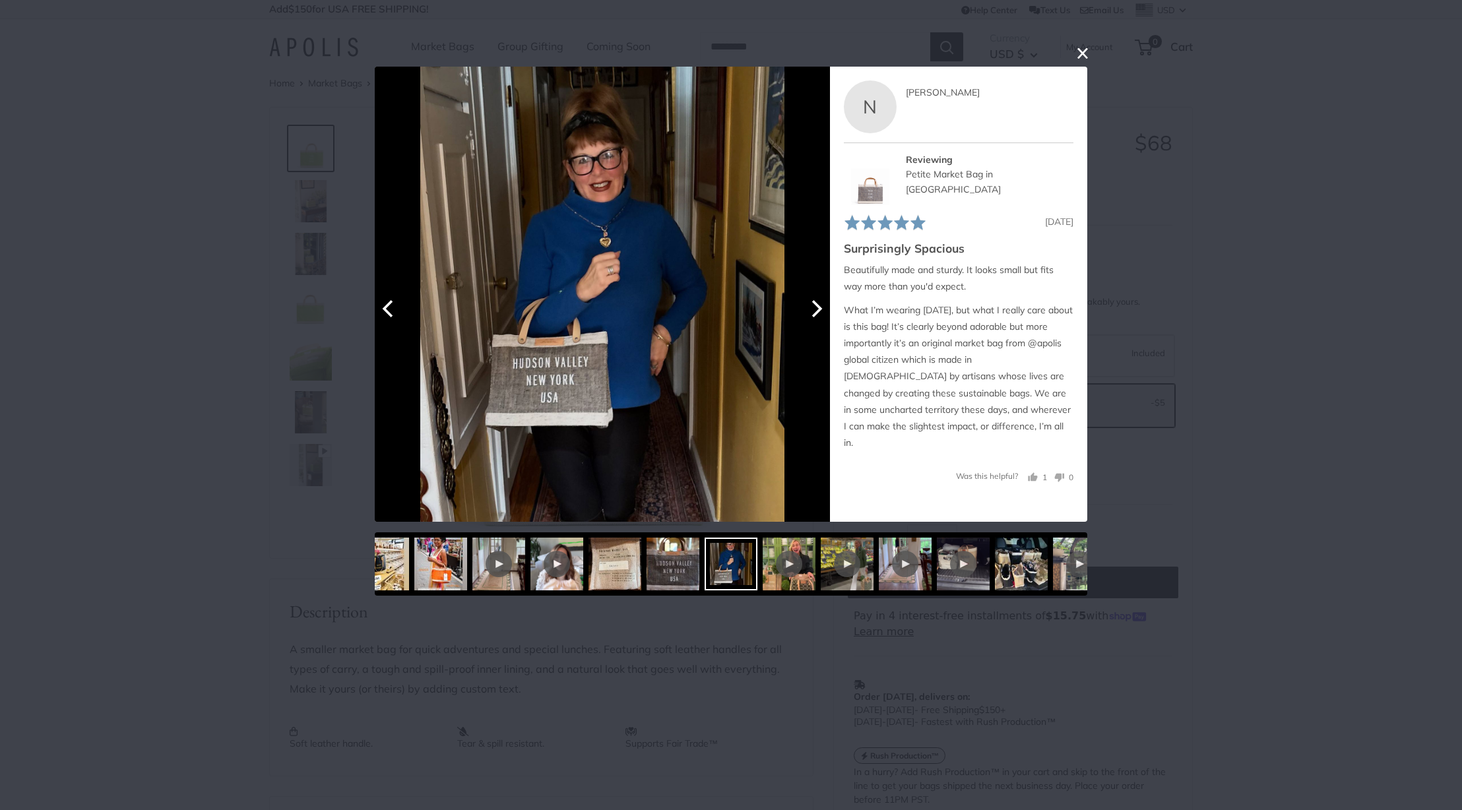
click at [818, 315] on icon "Next" at bounding box center [815, 308] width 17 height 17
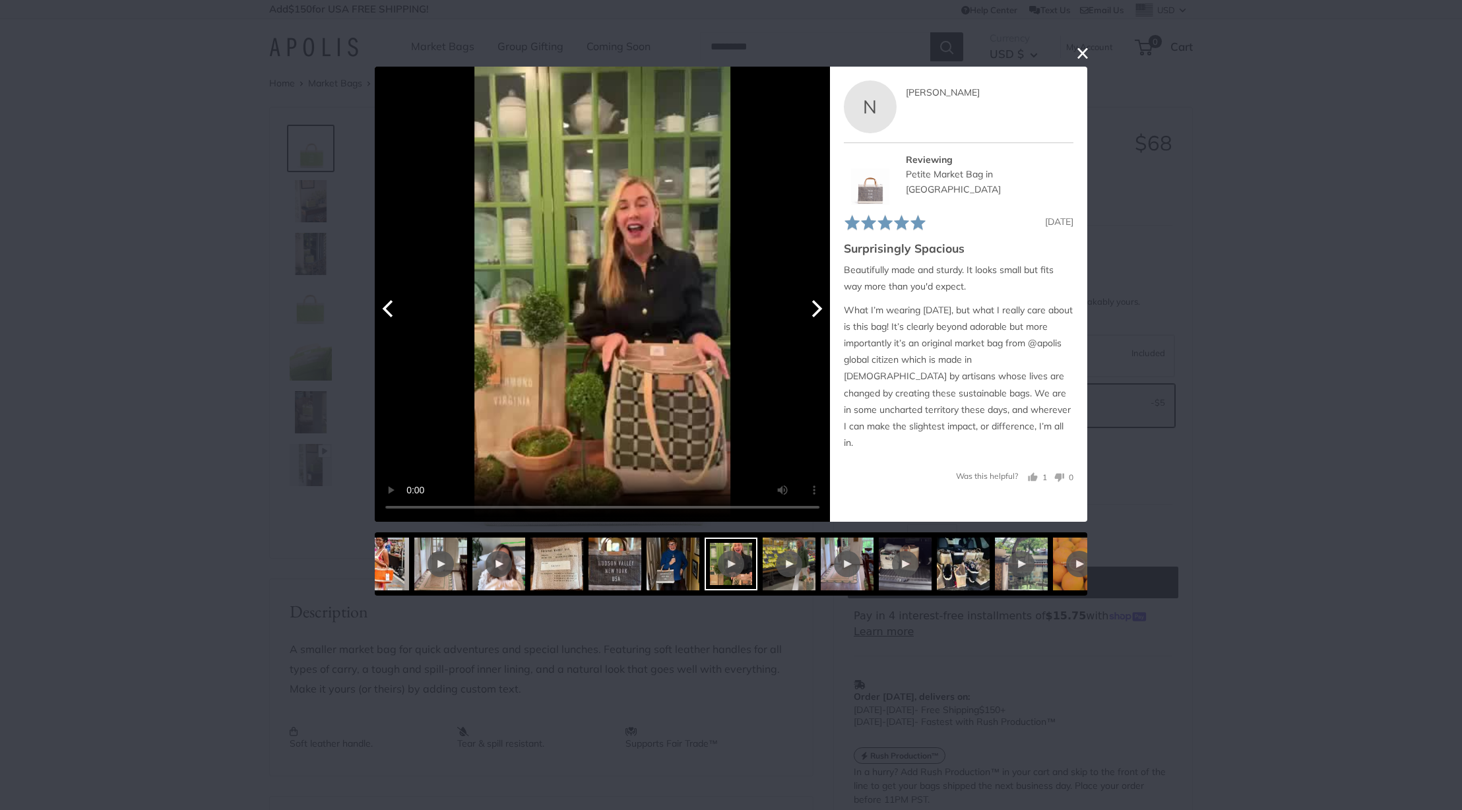
click at [818, 315] on icon "Next" at bounding box center [815, 308] width 17 height 17
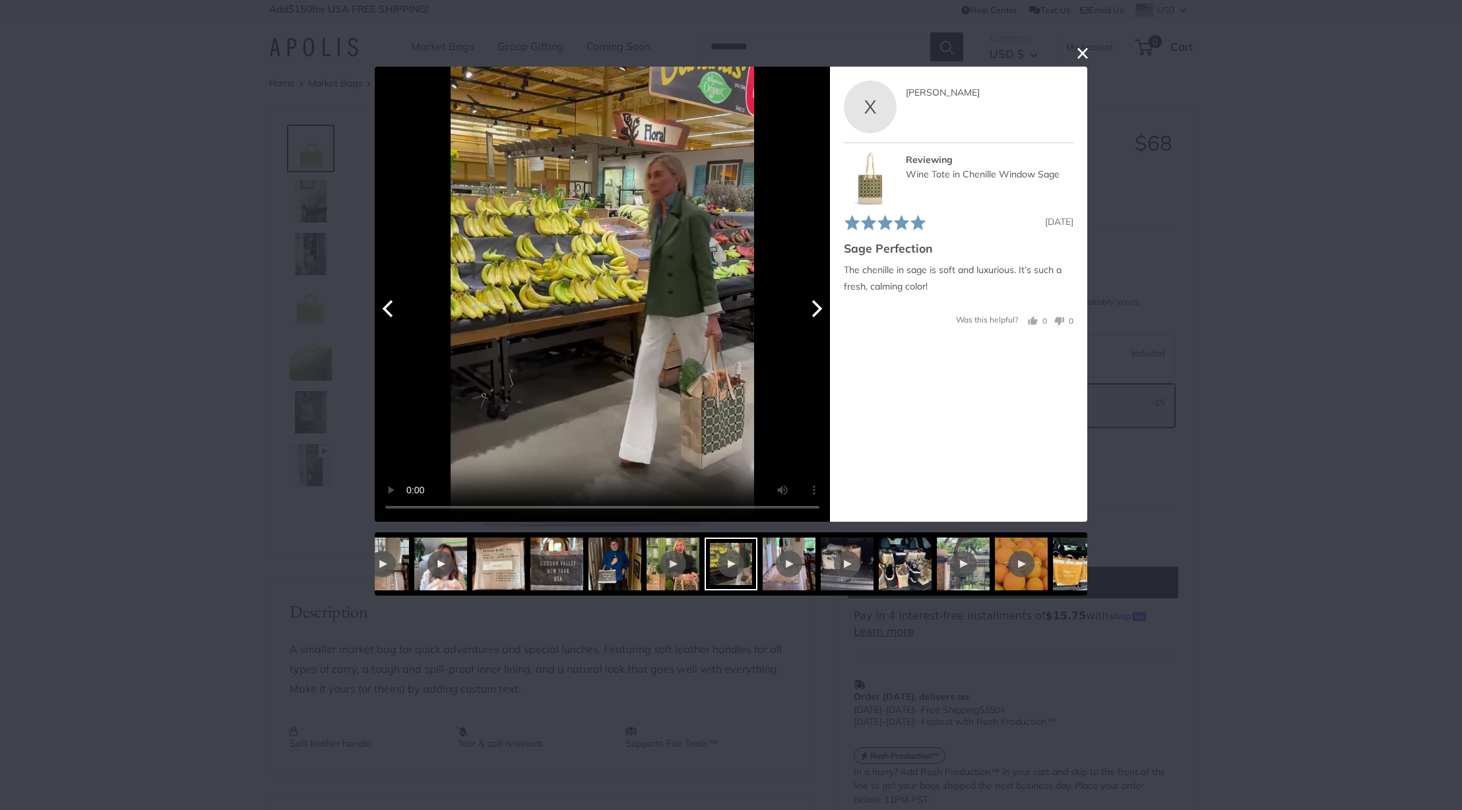
click at [818, 315] on icon "Next" at bounding box center [815, 308] width 17 height 17
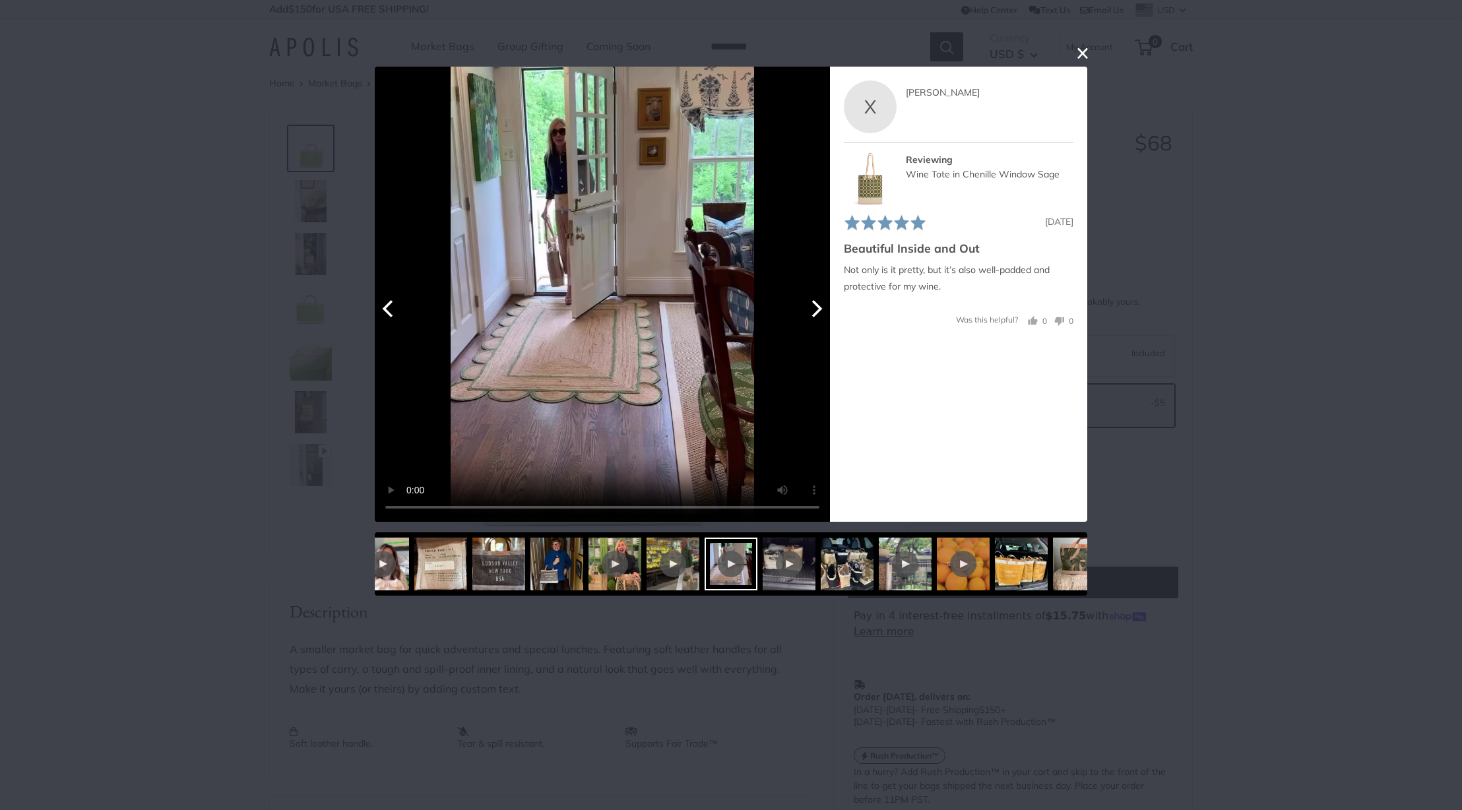
click at [818, 315] on icon "Next" at bounding box center [815, 308] width 17 height 17
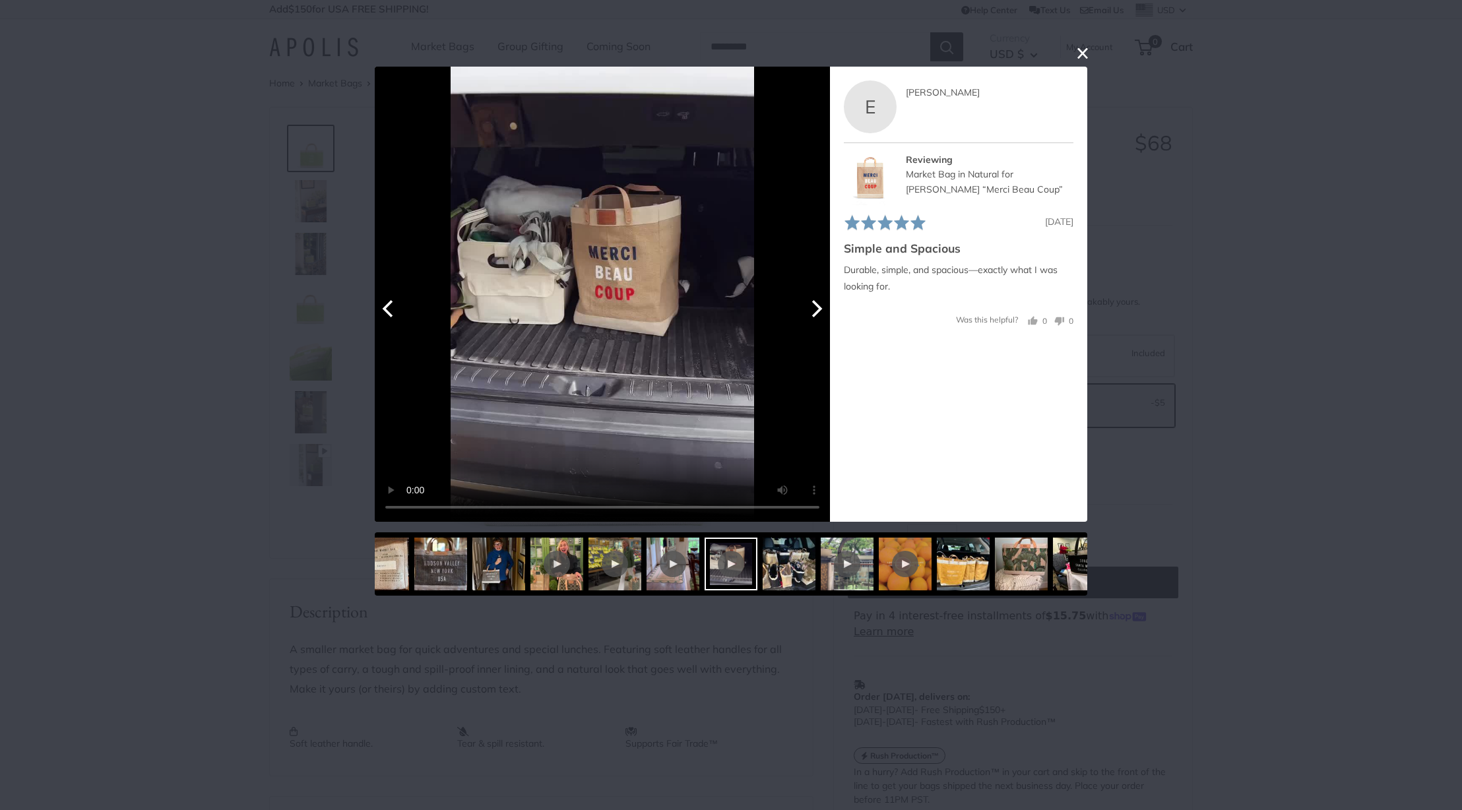
click at [663, 271] on video "Your browser doesn't support HTML5 videos." at bounding box center [602, 294] width 455 height 455
click at [954, 569] on img at bounding box center [963, 564] width 53 height 53
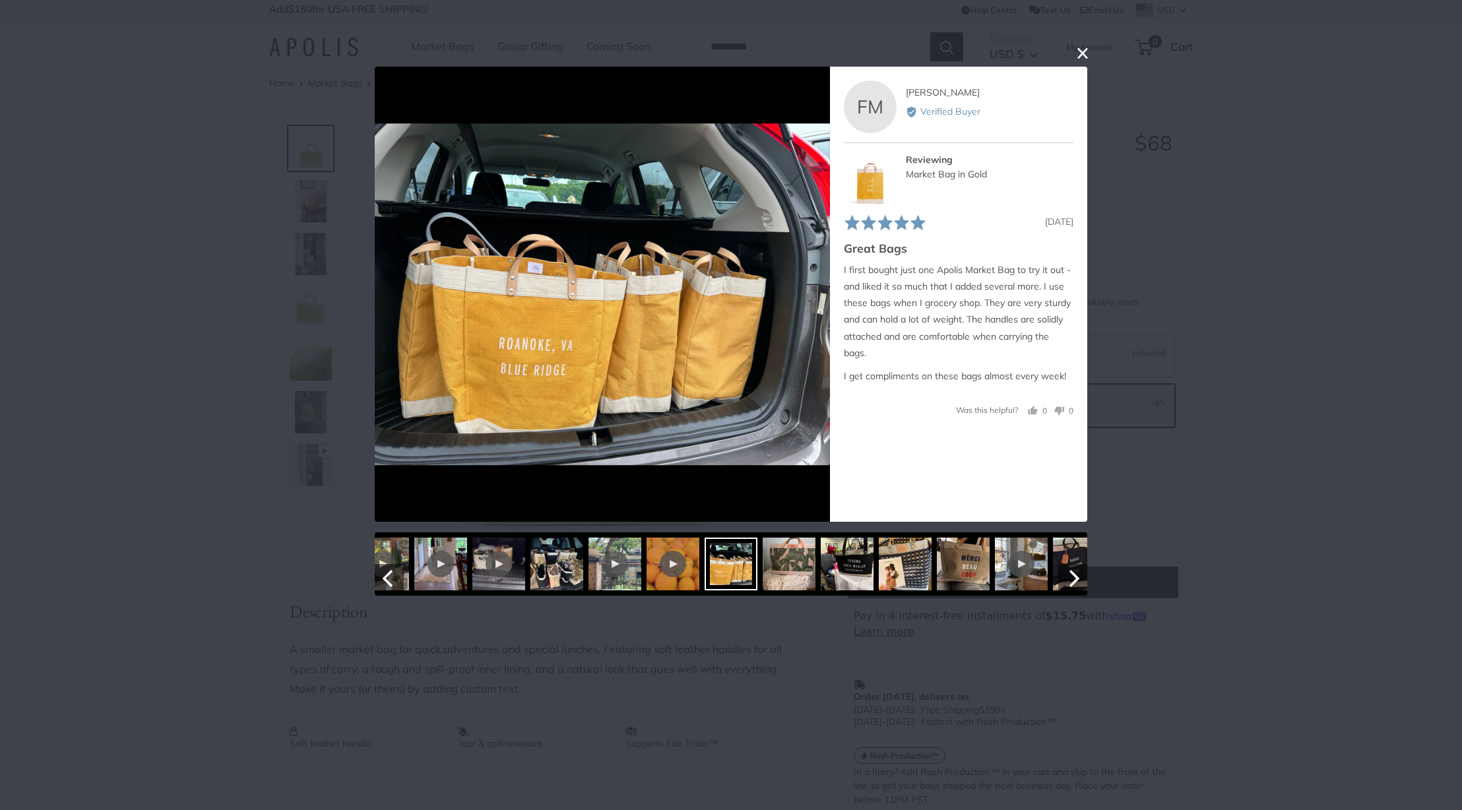
click at [1006, 572] on div at bounding box center [1021, 564] width 53 height 53
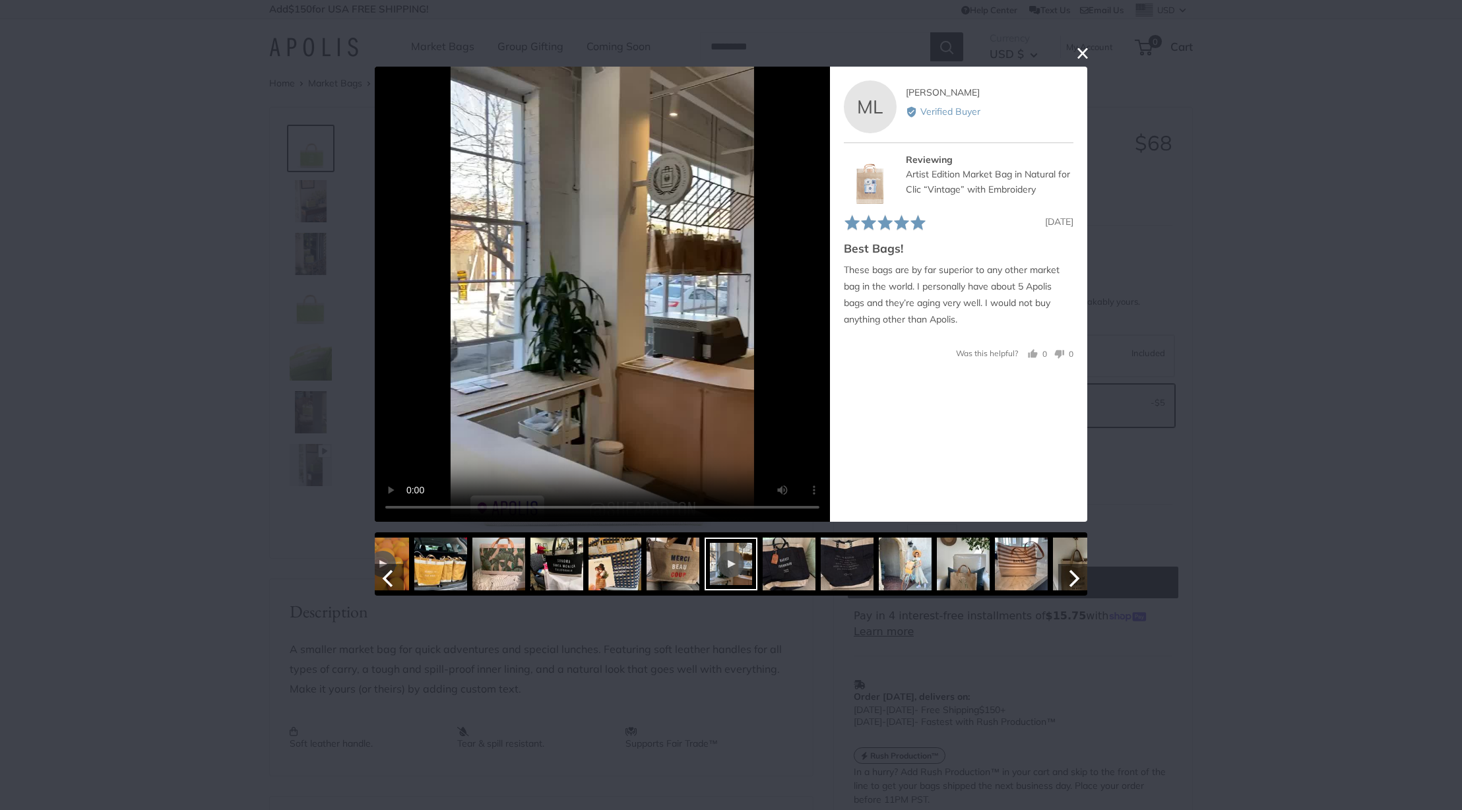
click at [986, 577] on img at bounding box center [963, 564] width 53 height 53
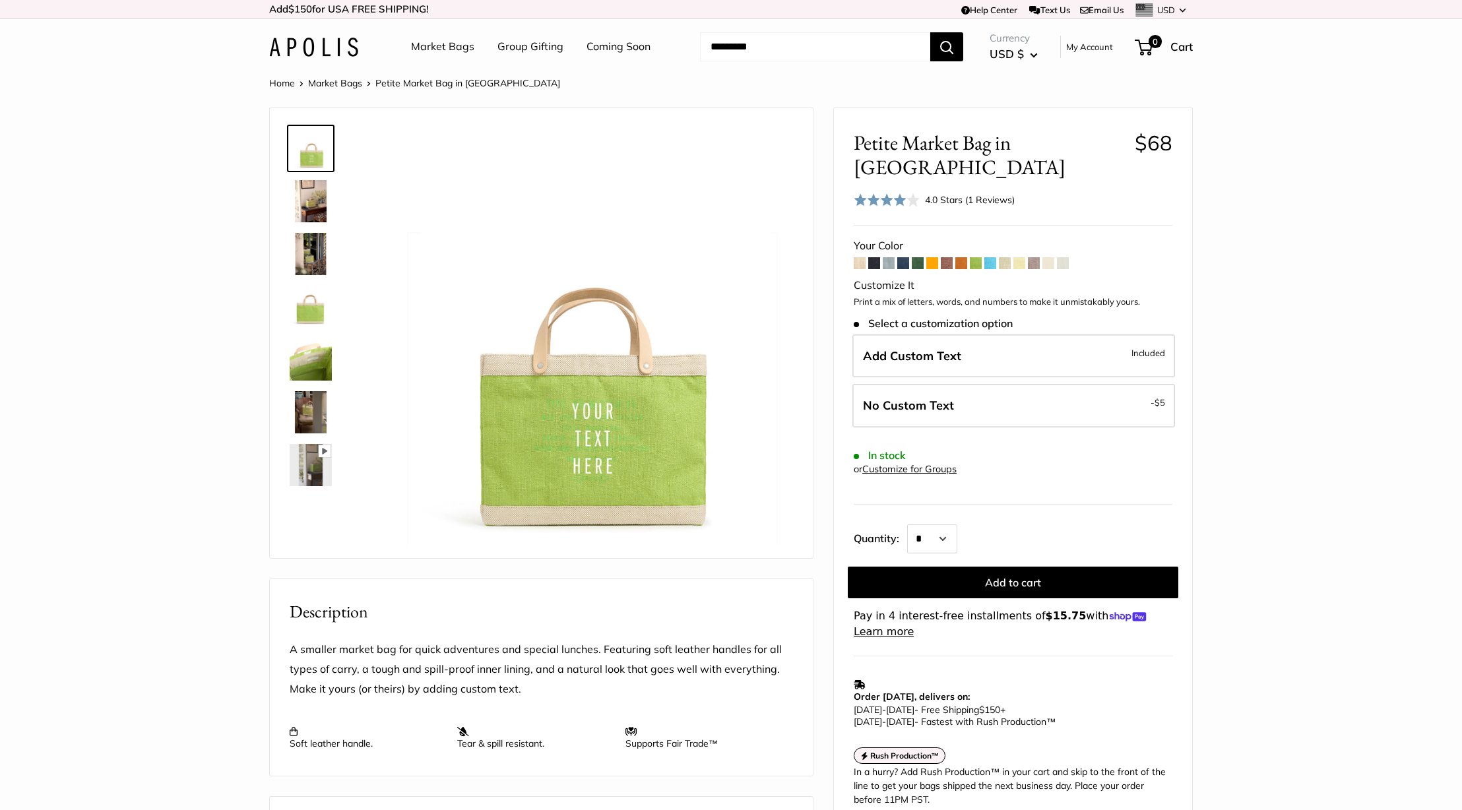
click at [306, 147] on img at bounding box center [311, 148] width 42 height 42
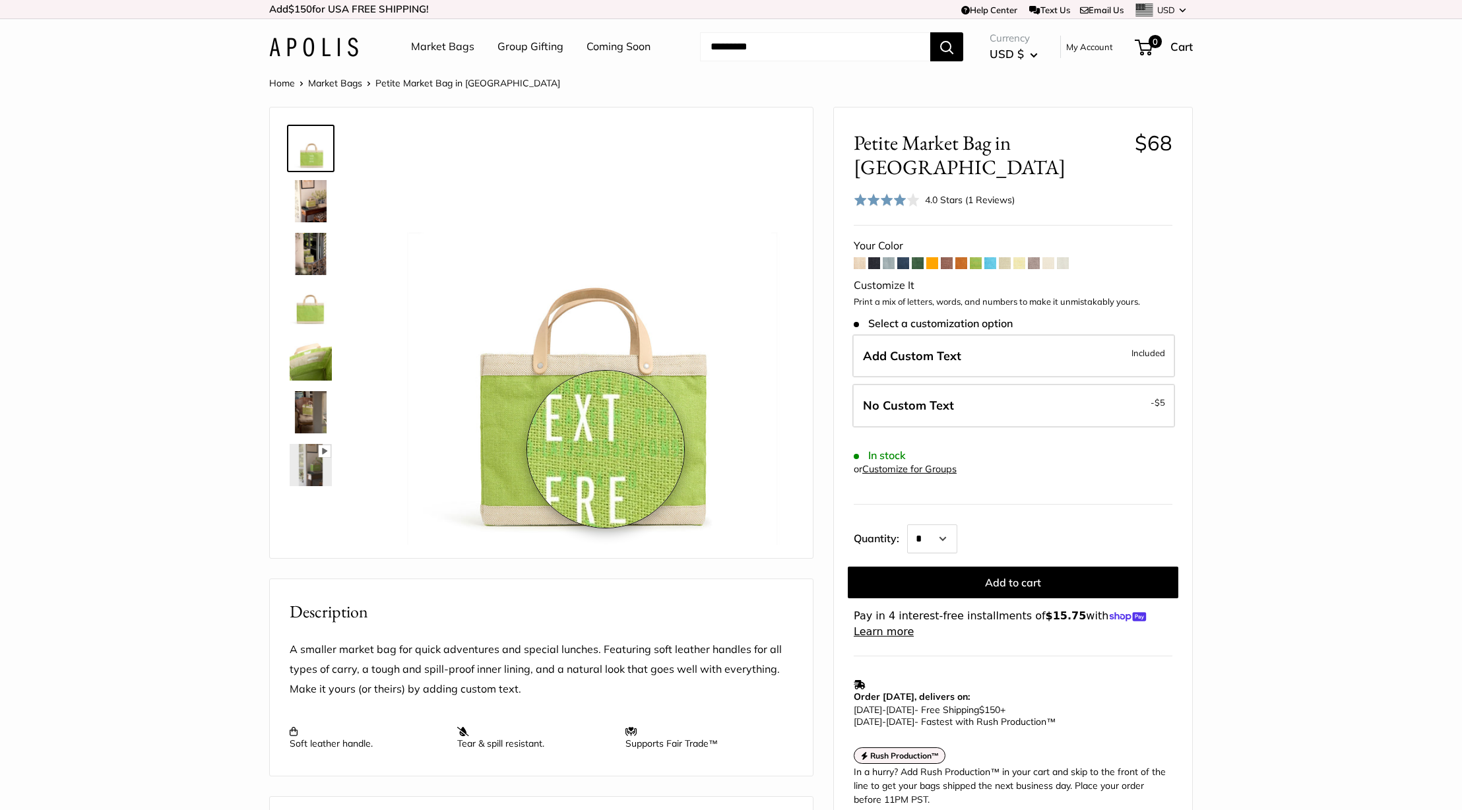
click at [606, 449] on img at bounding box center [585, 336] width 418 height 418
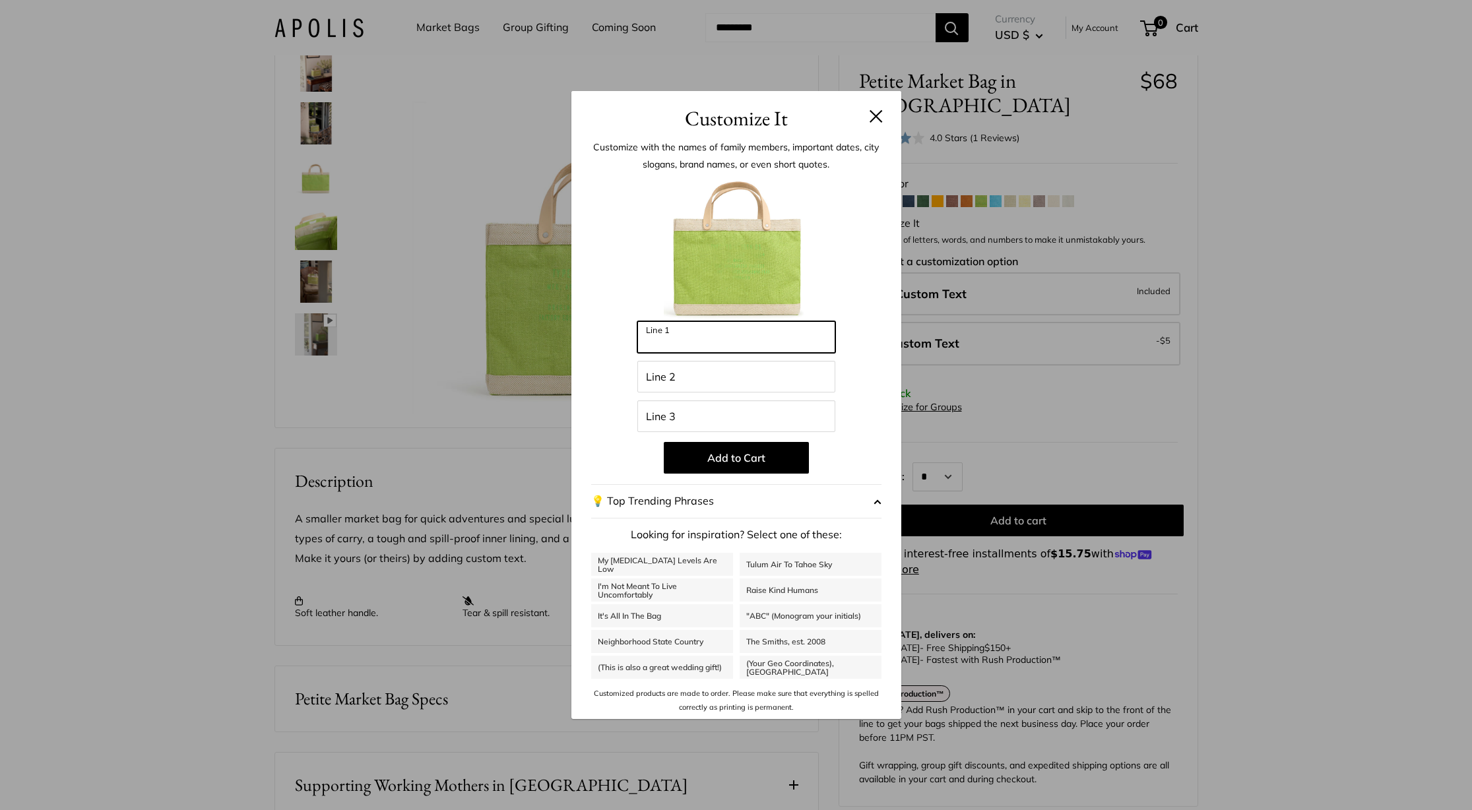
click at [676, 343] on input "Line 1" at bounding box center [737, 337] width 198 height 32
click at [637, 566] on link "My [MEDICAL_DATA] Levels Are Low" at bounding box center [662, 564] width 142 height 23
type input "**********"
type input "***"
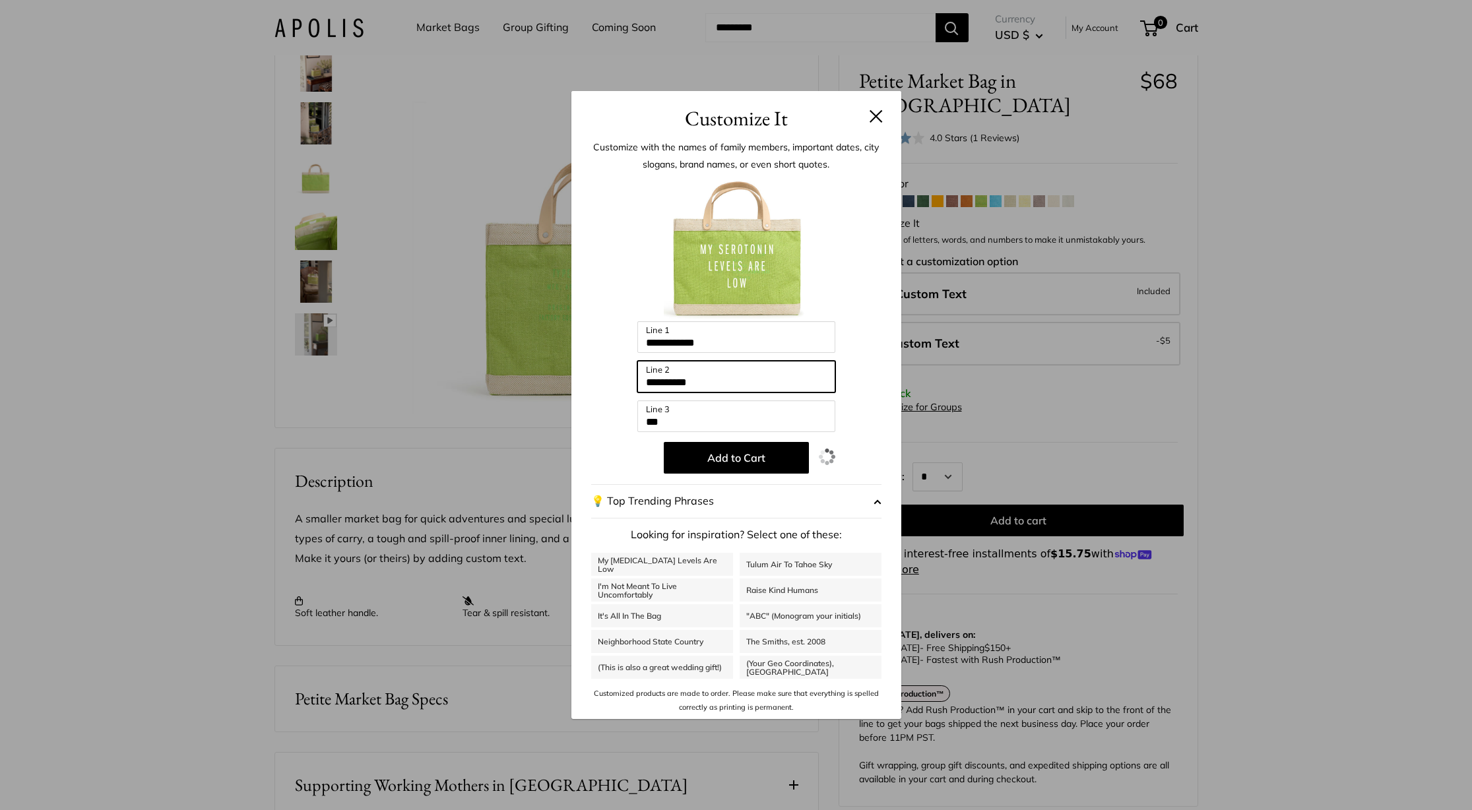
drag, startPoint x: 708, startPoint y: 383, endPoint x: 620, endPoint y: 381, distance: 88.5
click at [620, 381] on div "**********" at bounding box center [736, 445] width 290 height 538
drag, startPoint x: 669, startPoint y: 420, endPoint x: 640, endPoint y: 424, distance: 28.6
click at [640, 424] on input "***" at bounding box center [737, 417] width 198 height 32
click at [735, 462] on button "Add to Cart" at bounding box center [736, 458] width 145 height 32
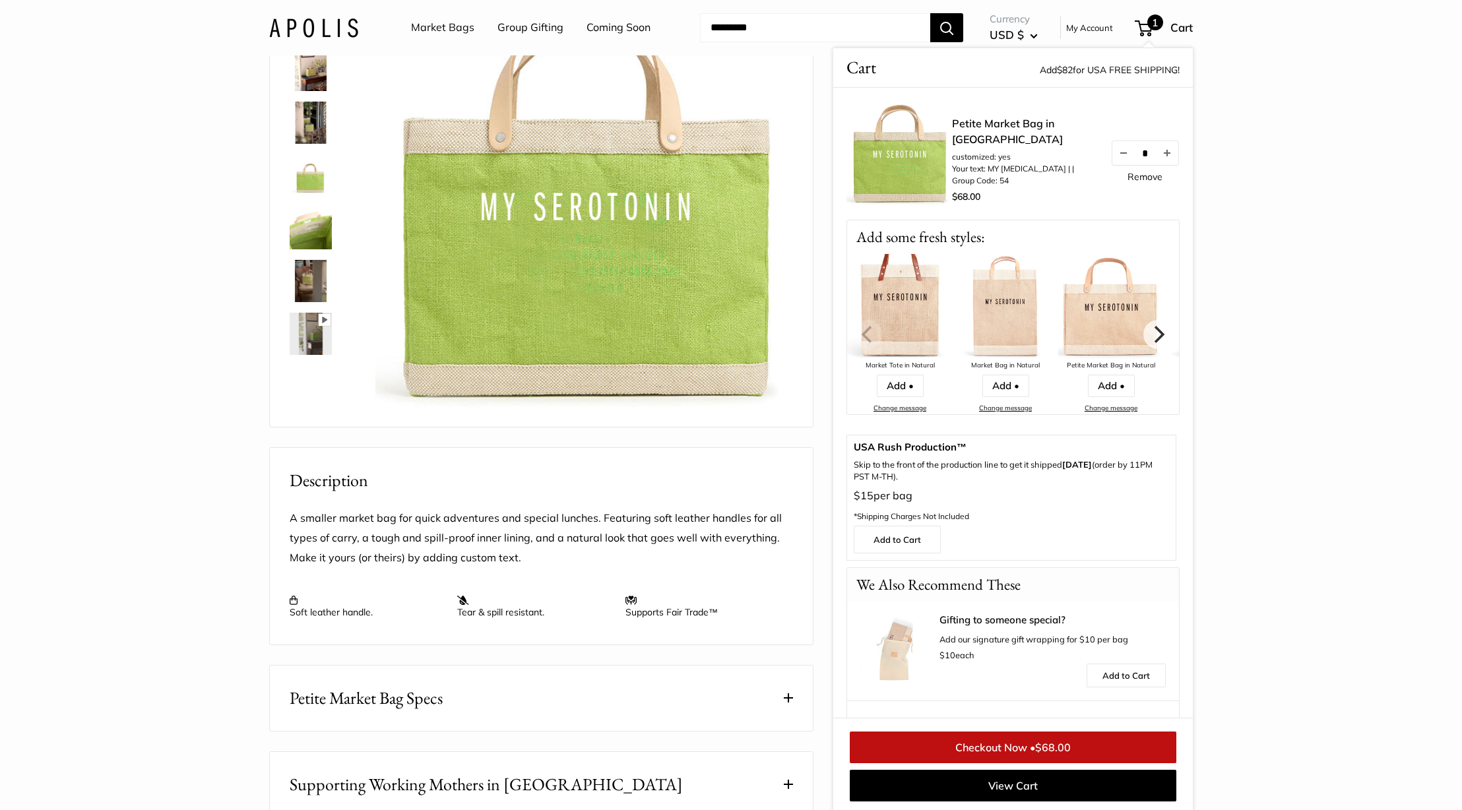
drag, startPoint x: 598, startPoint y: 215, endPoint x: 598, endPoint y: 245, distance: 29.7
click at [598, 245] on img at bounding box center [585, 205] width 418 height 418
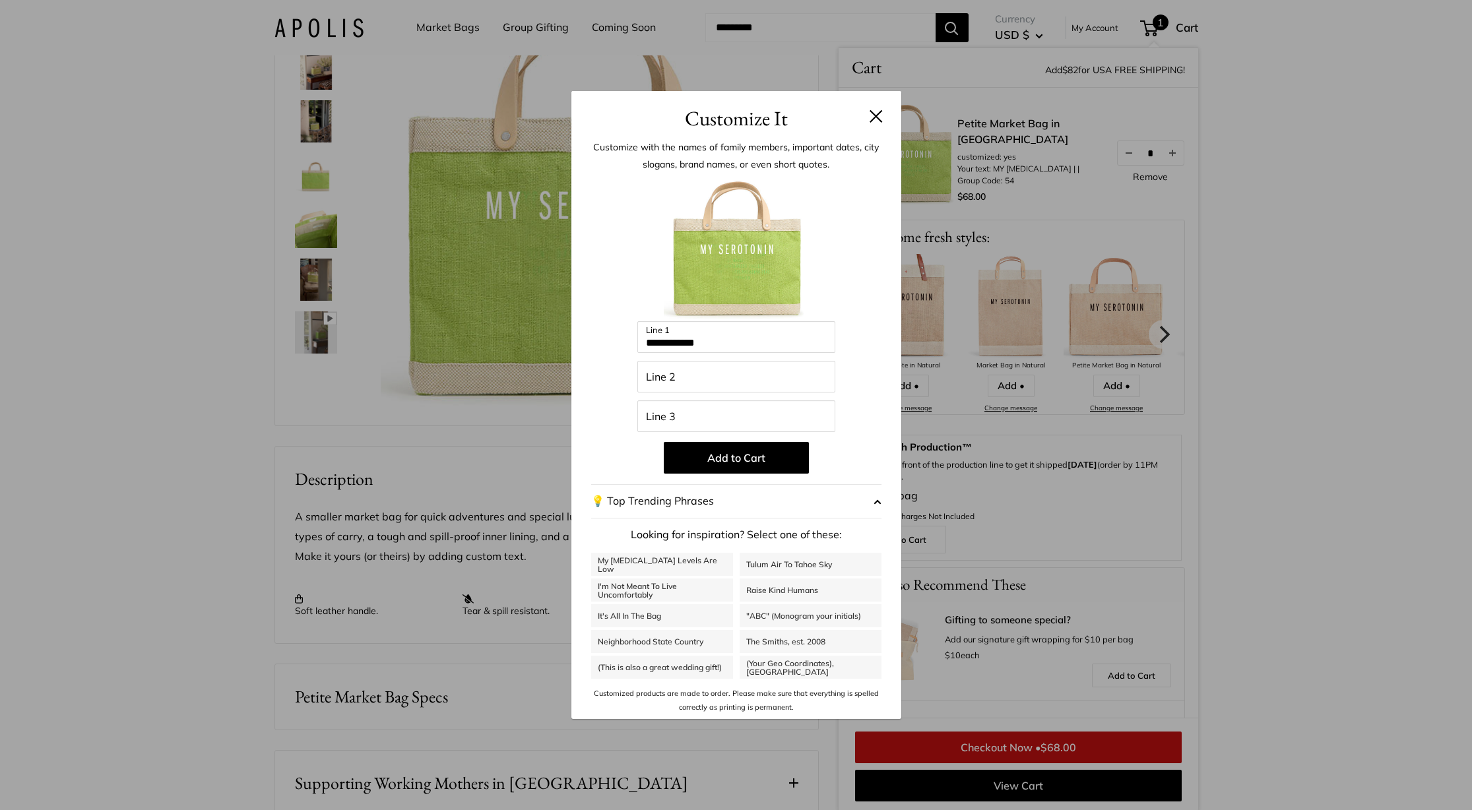
click at [846, 236] on div at bounding box center [736, 248] width 290 height 145
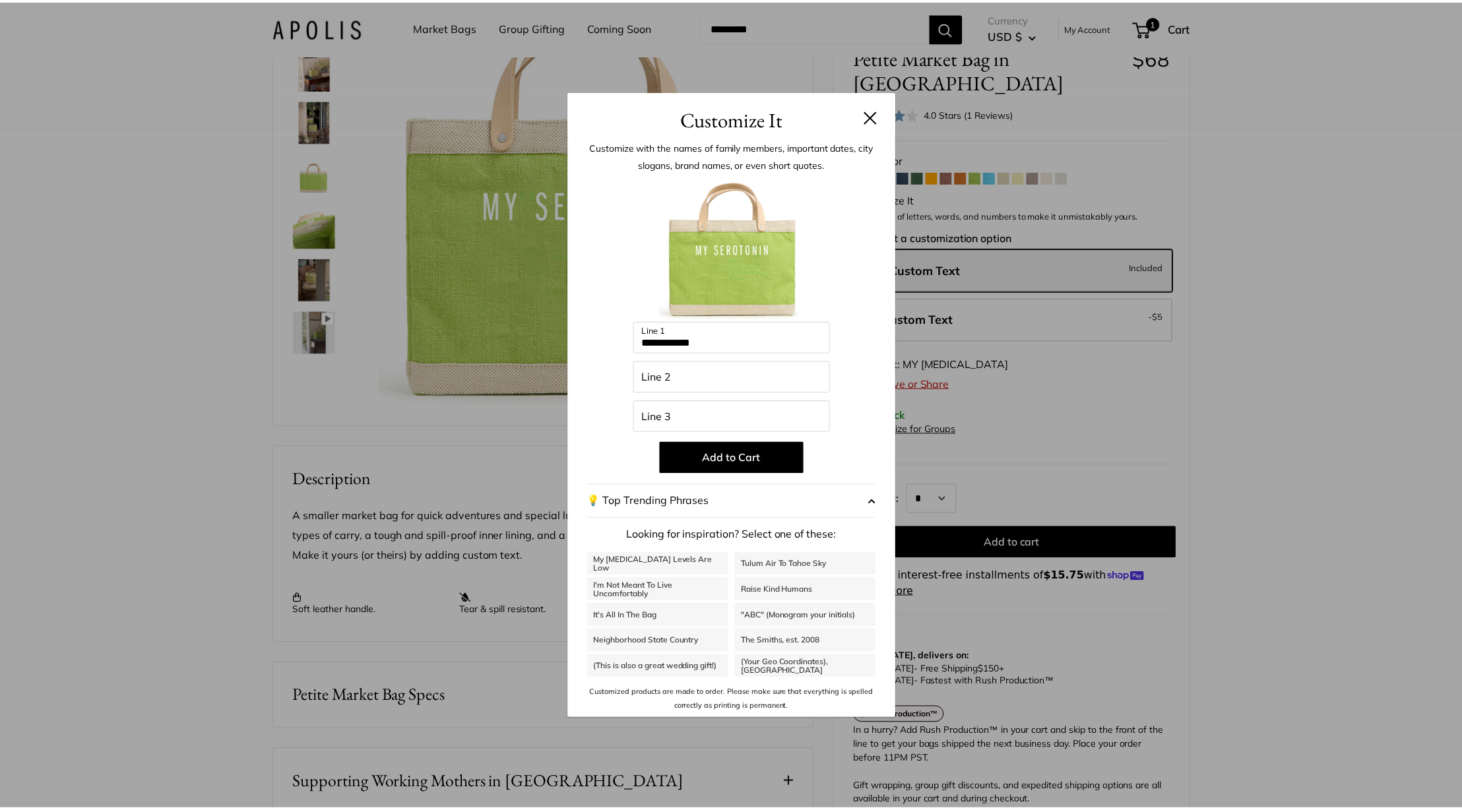
scroll to position [154, 0]
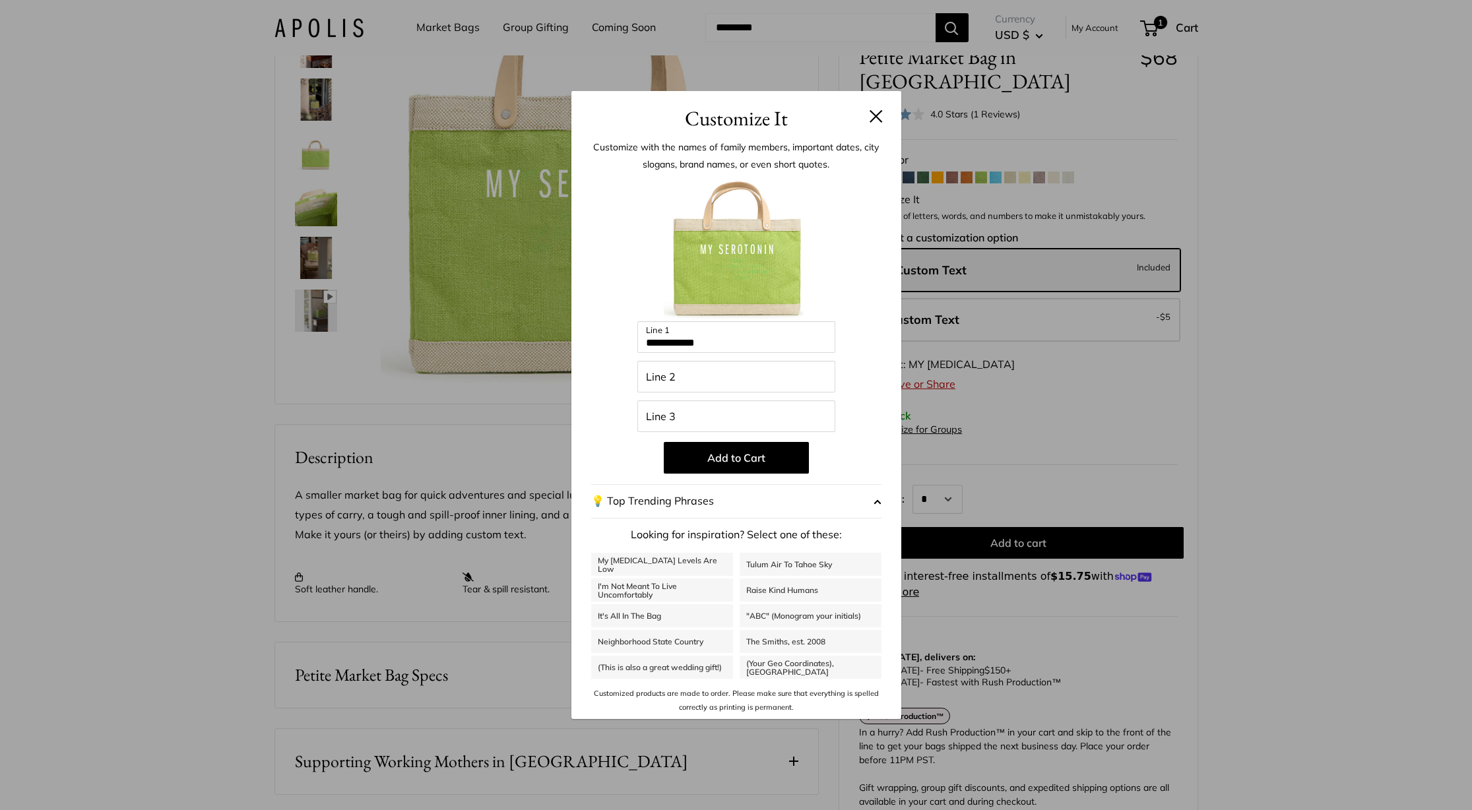
click at [1221, 222] on div "**********" at bounding box center [736, 405] width 1472 height 810
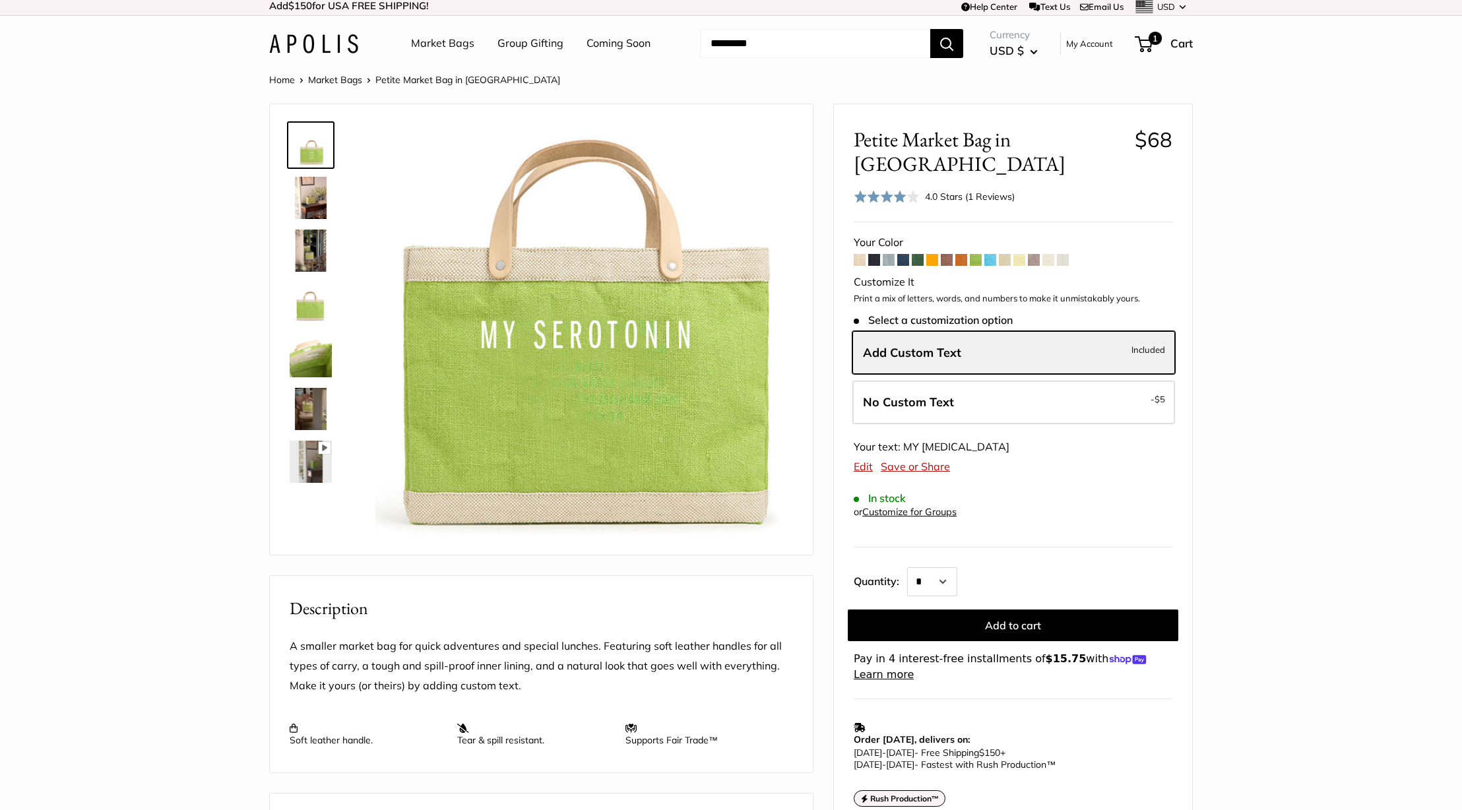
scroll to position [0, 0]
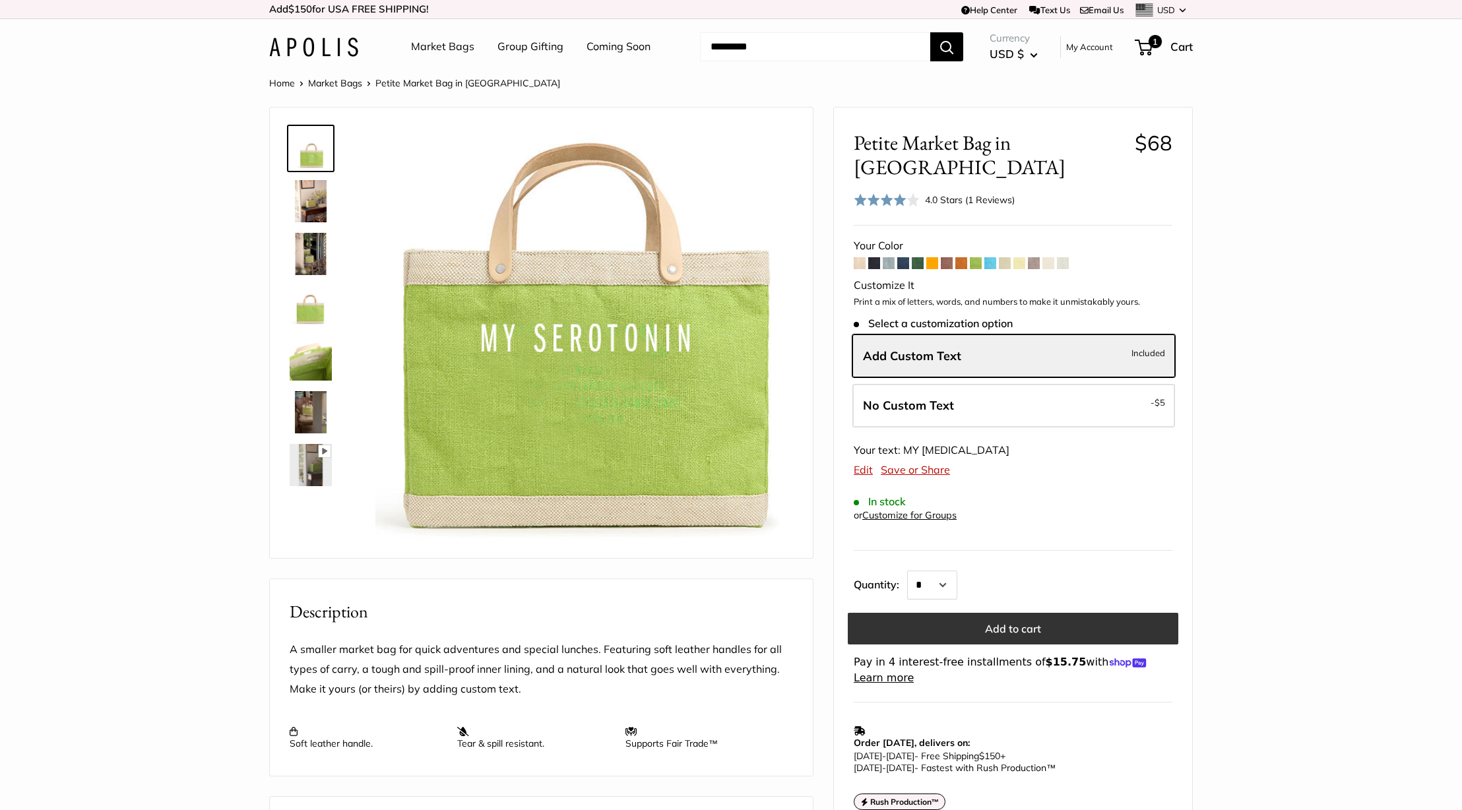
click at [1037, 613] on button "Add to cart" at bounding box center [1013, 629] width 331 height 32
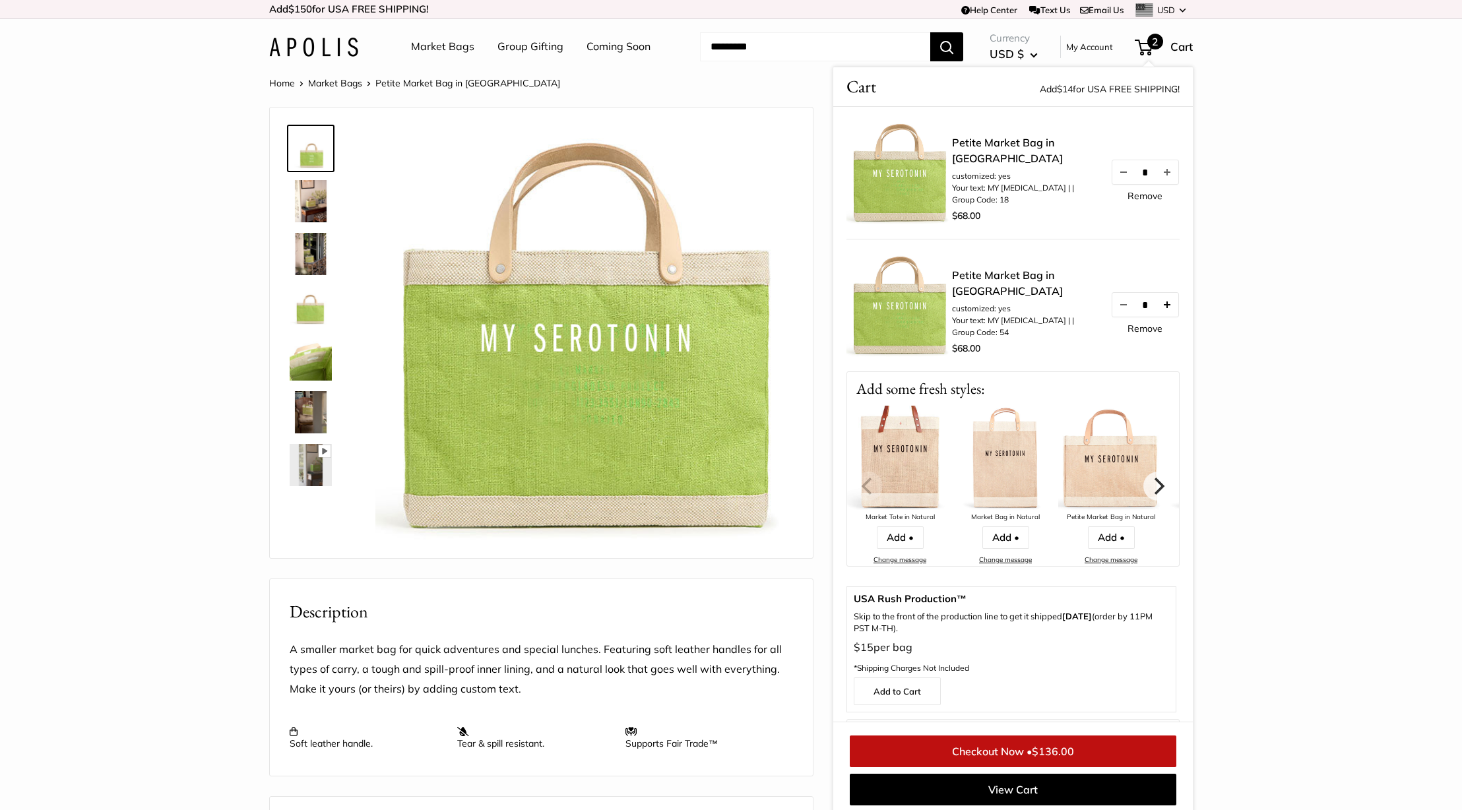
click at [1158, 305] on button "Increase quantity by 1" at bounding box center [1167, 305] width 22 height 24
click at [1158, 304] on button "Increase quantity by 1" at bounding box center [1167, 305] width 22 height 24
click at [1132, 325] on link "Remove" at bounding box center [1145, 328] width 35 height 9
click at [1140, 327] on link "Remove" at bounding box center [1145, 328] width 35 height 9
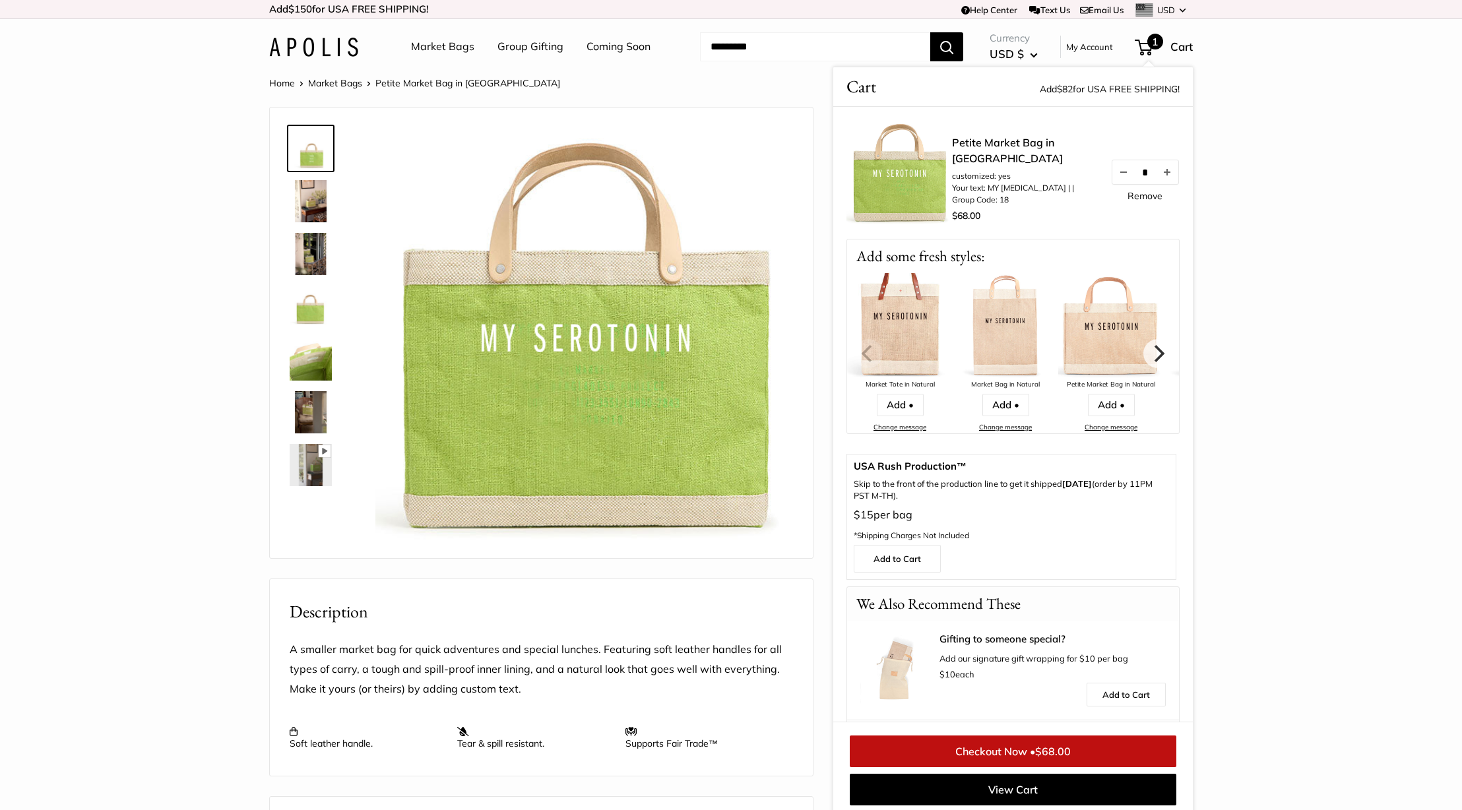
click at [1060, 207] on div "$68.00" at bounding box center [1024, 216] width 145 height 20
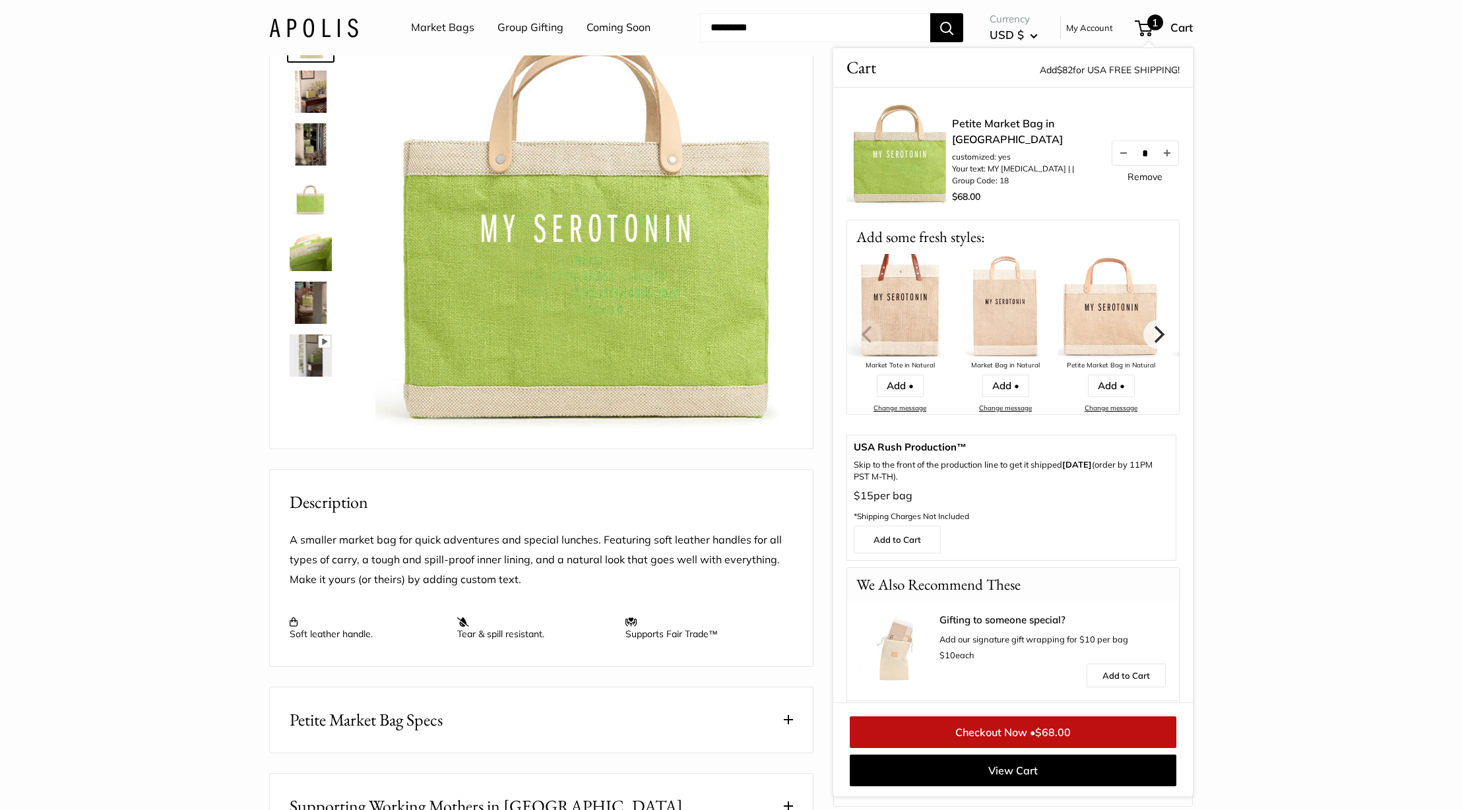
scroll to position [111, 0]
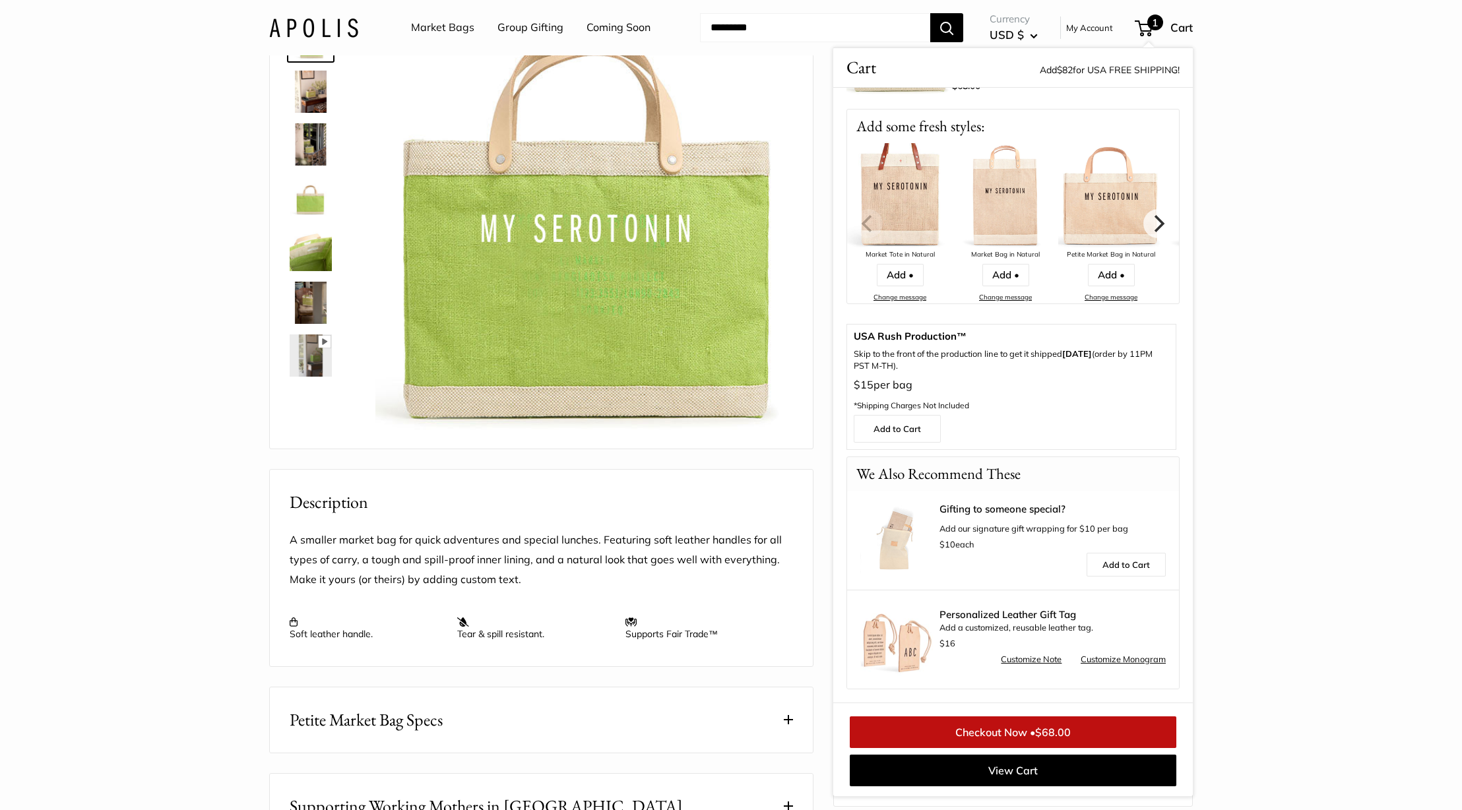
drag, startPoint x: 1235, startPoint y: 631, endPoint x: 1212, endPoint y: 510, distance: 123.0
click at [1235, 628] on section "Home Market Bags Petite Market Bag in Chartreuse Pause Play % buffered 00:00 Un…" at bounding box center [731, 532] width 1462 height 1135
